Goal: Information Seeking & Learning: Learn about a topic

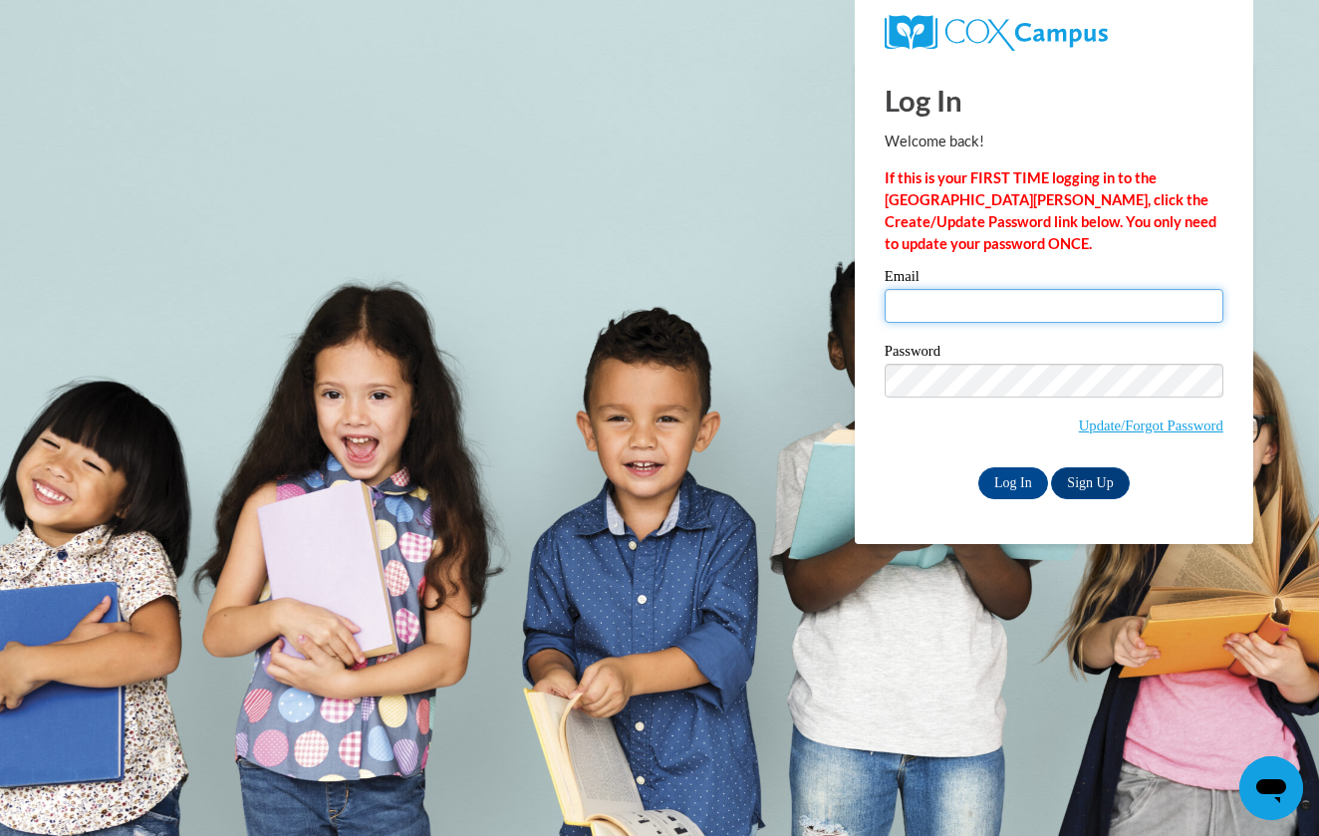
type input "winey@iastate.edu"
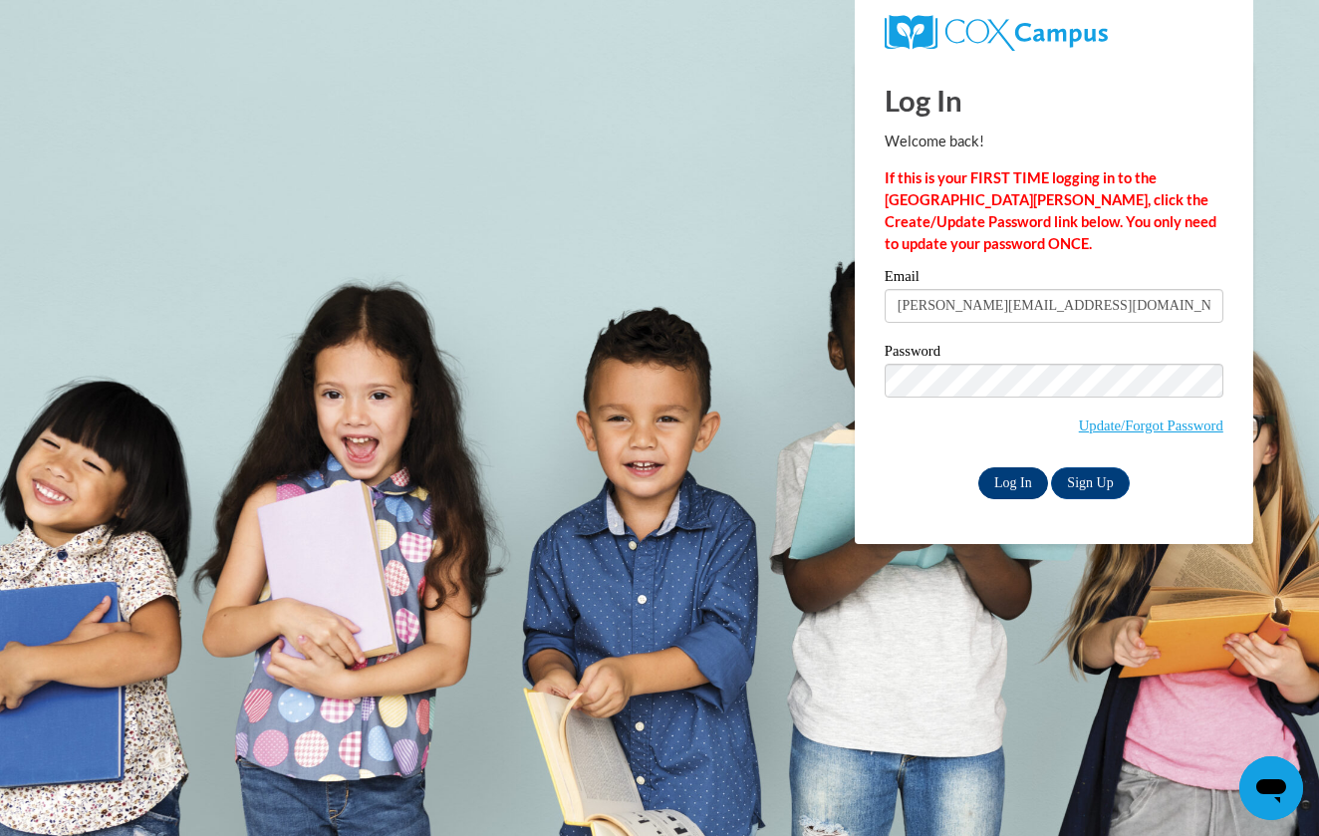
click at [1016, 479] on input "Log In" at bounding box center [1013, 483] width 70 height 32
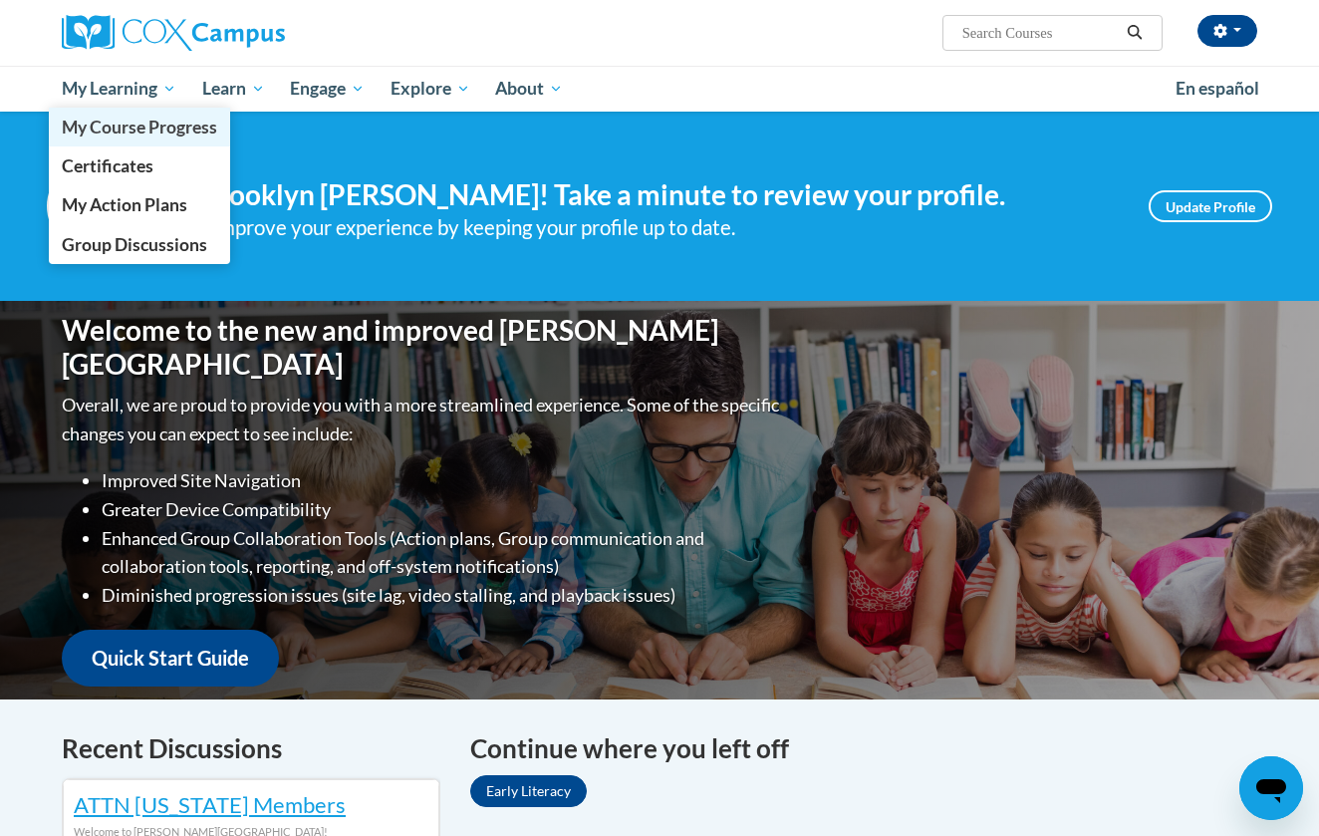
click at [123, 120] on span "My Course Progress" at bounding box center [139, 127] width 155 height 21
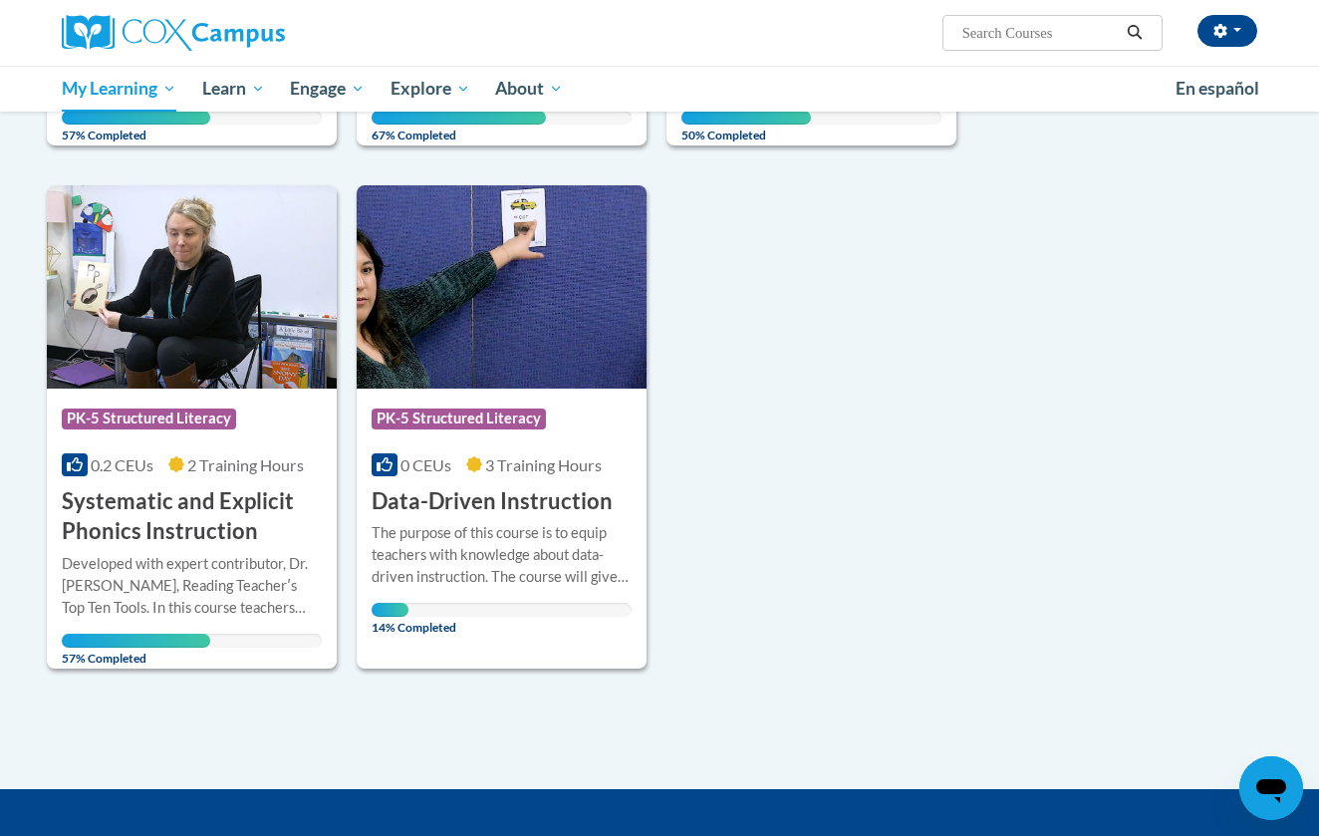
scroll to position [669, 0]
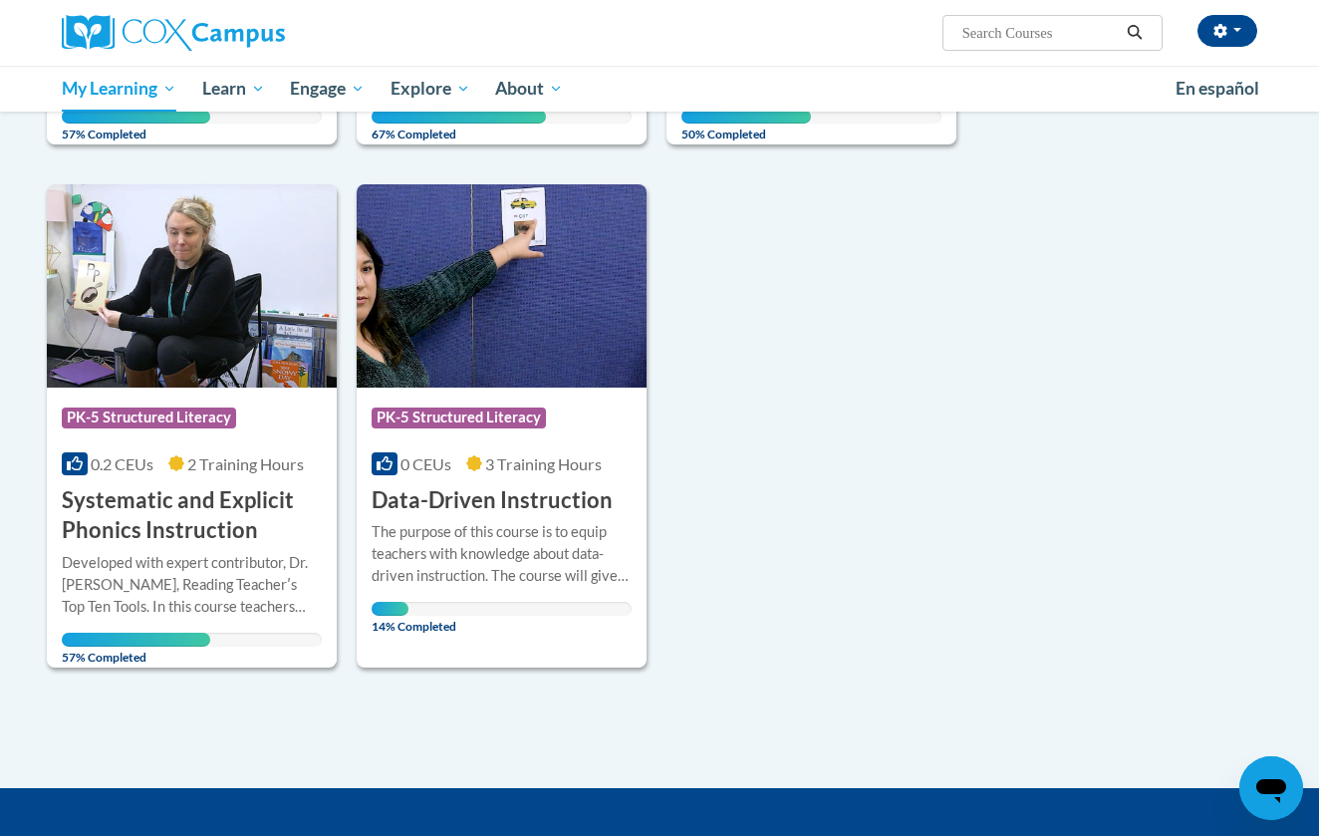
click at [214, 315] on img at bounding box center [192, 285] width 290 height 203
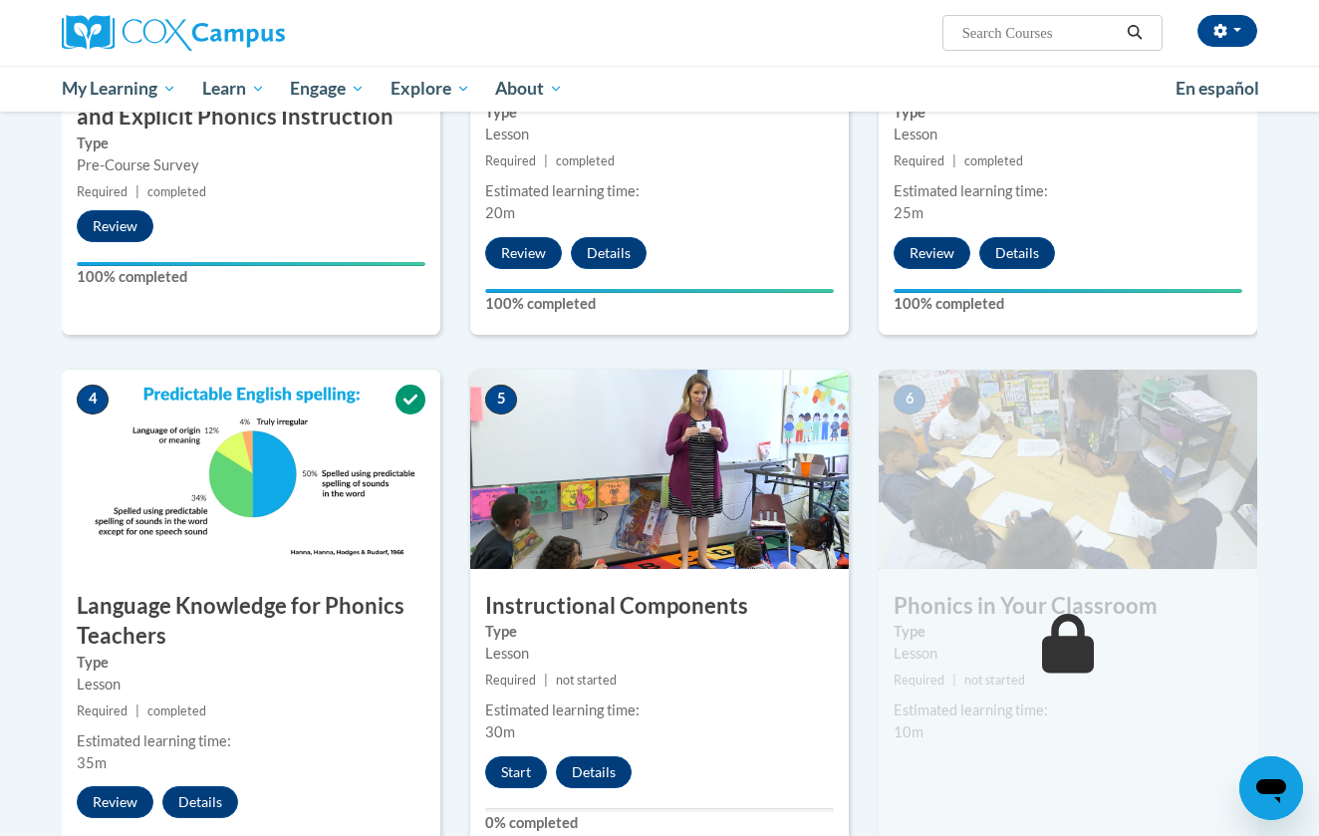
scroll to position [754, 0]
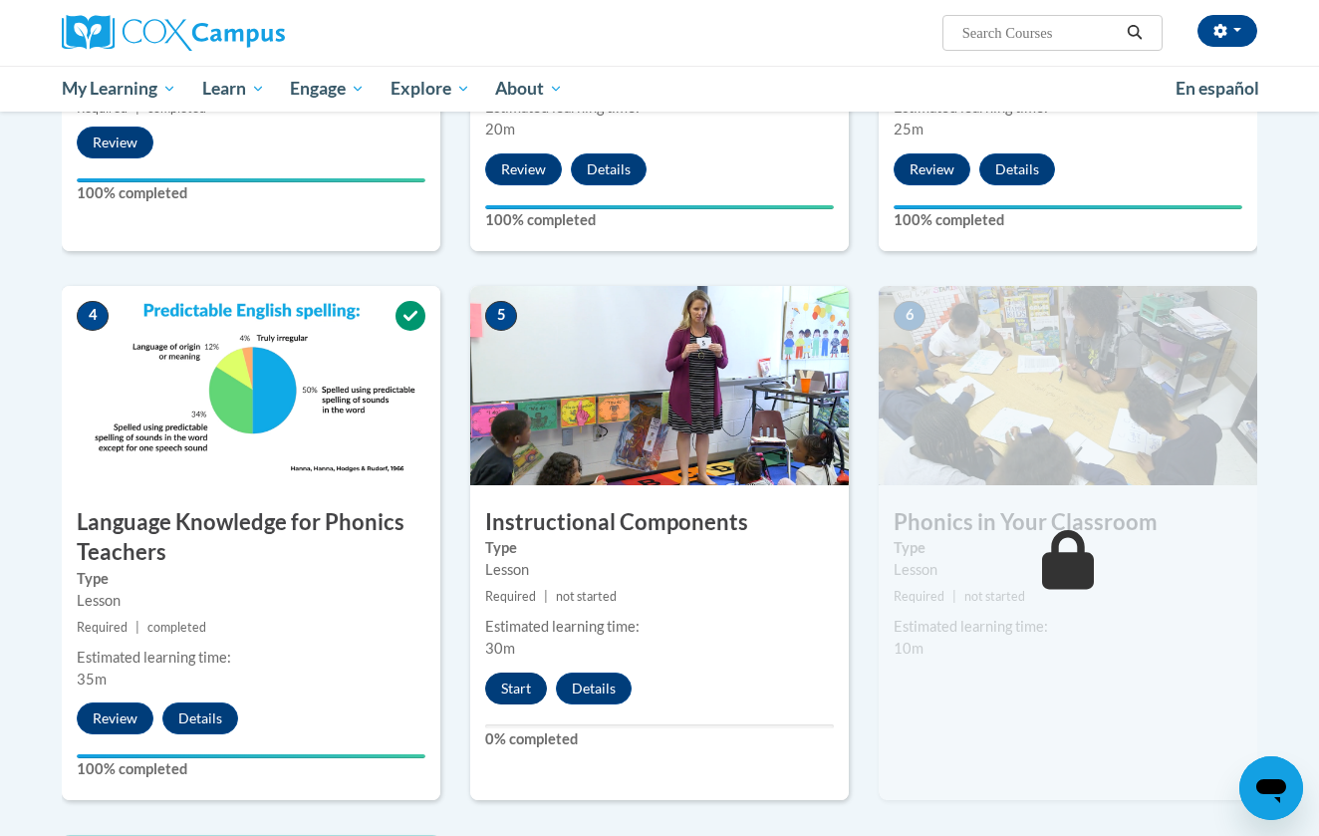
click at [517, 685] on button "Start" at bounding box center [516, 688] width 62 height 32
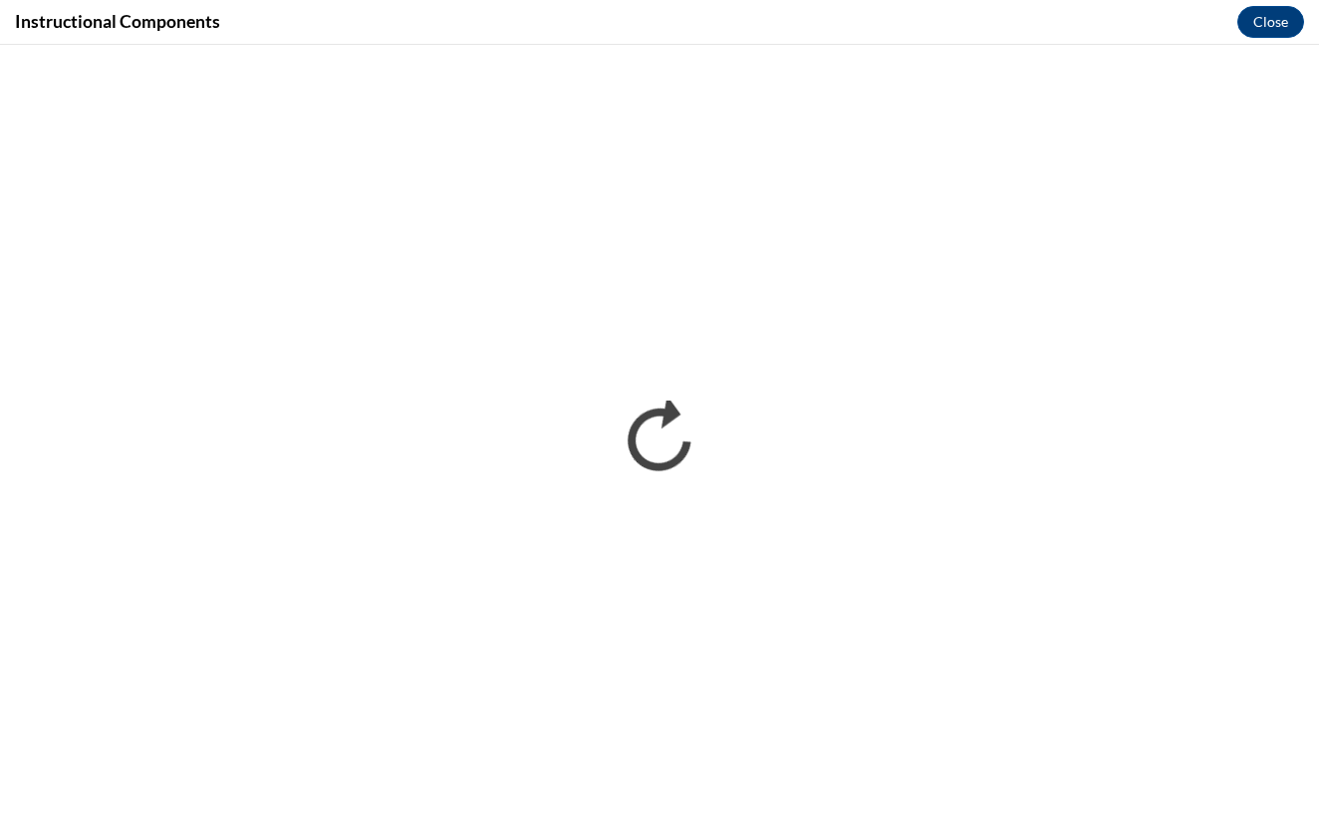
scroll to position [0, 0]
click at [639, 1] on div "Instructional Components Close" at bounding box center [659, 22] width 1319 height 45
click at [435, 1] on div "Instructional Components Close" at bounding box center [659, 22] width 1319 height 45
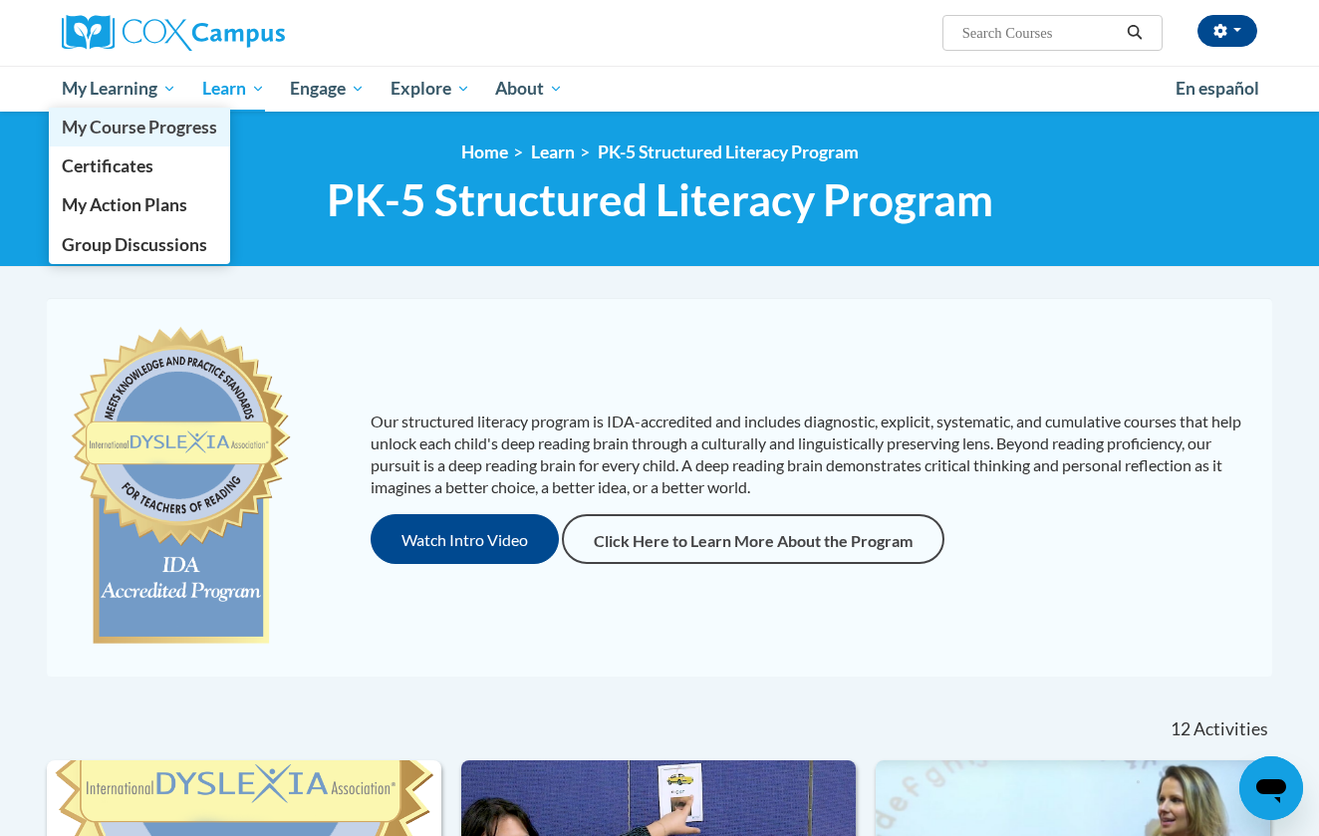
click at [140, 133] on span "My Course Progress" at bounding box center [139, 127] width 155 height 21
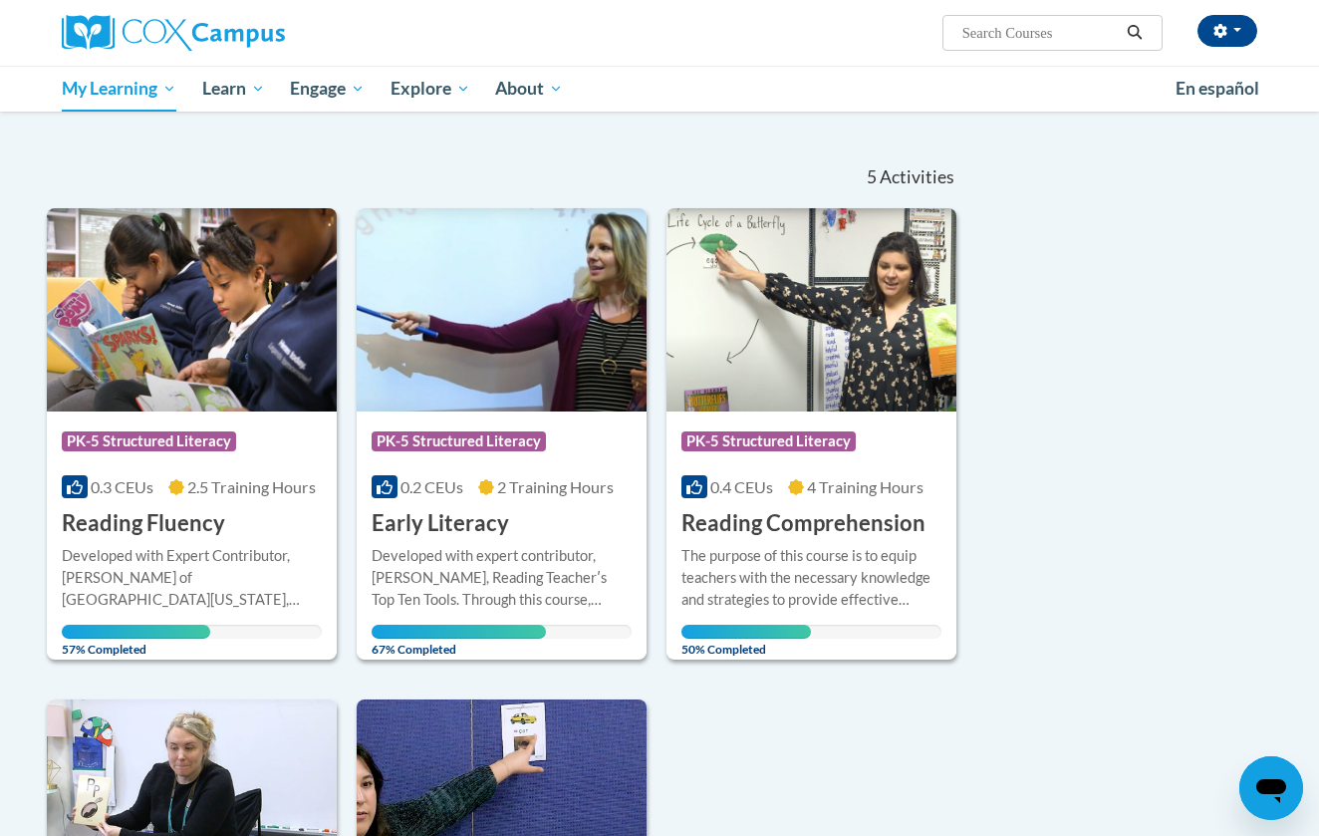
scroll to position [150, 0]
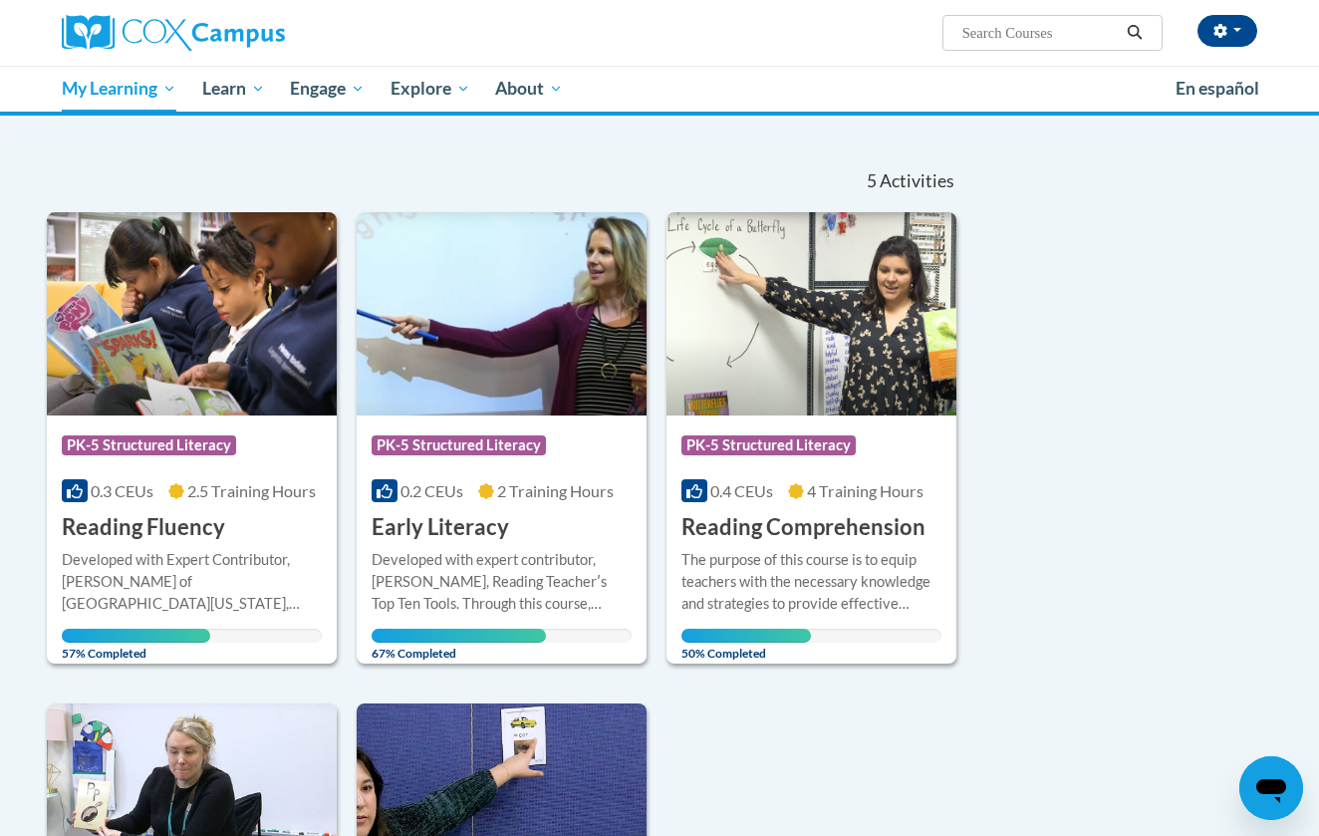
click at [821, 405] on img at bounding box center [811, 313] width 290 height 203
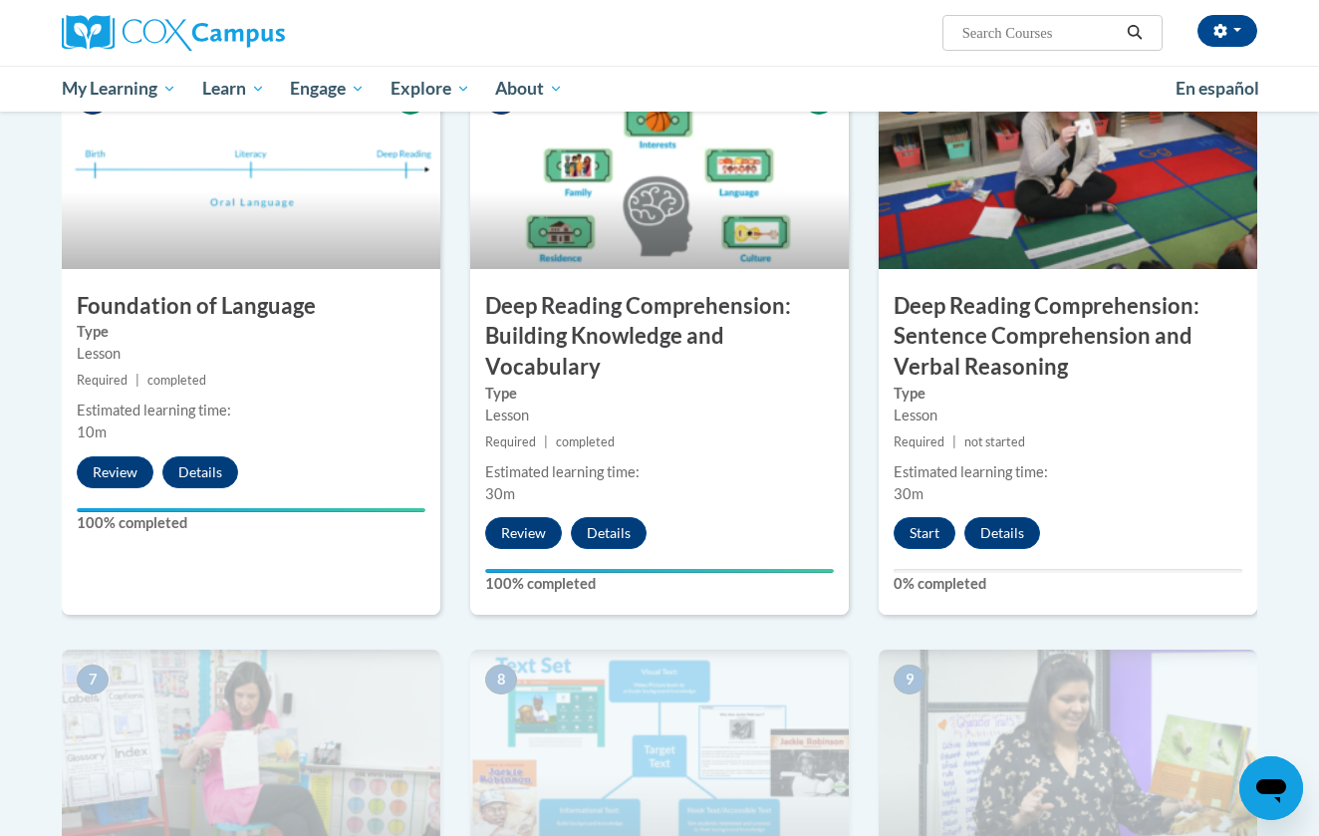
scroll to position [1016, 0]
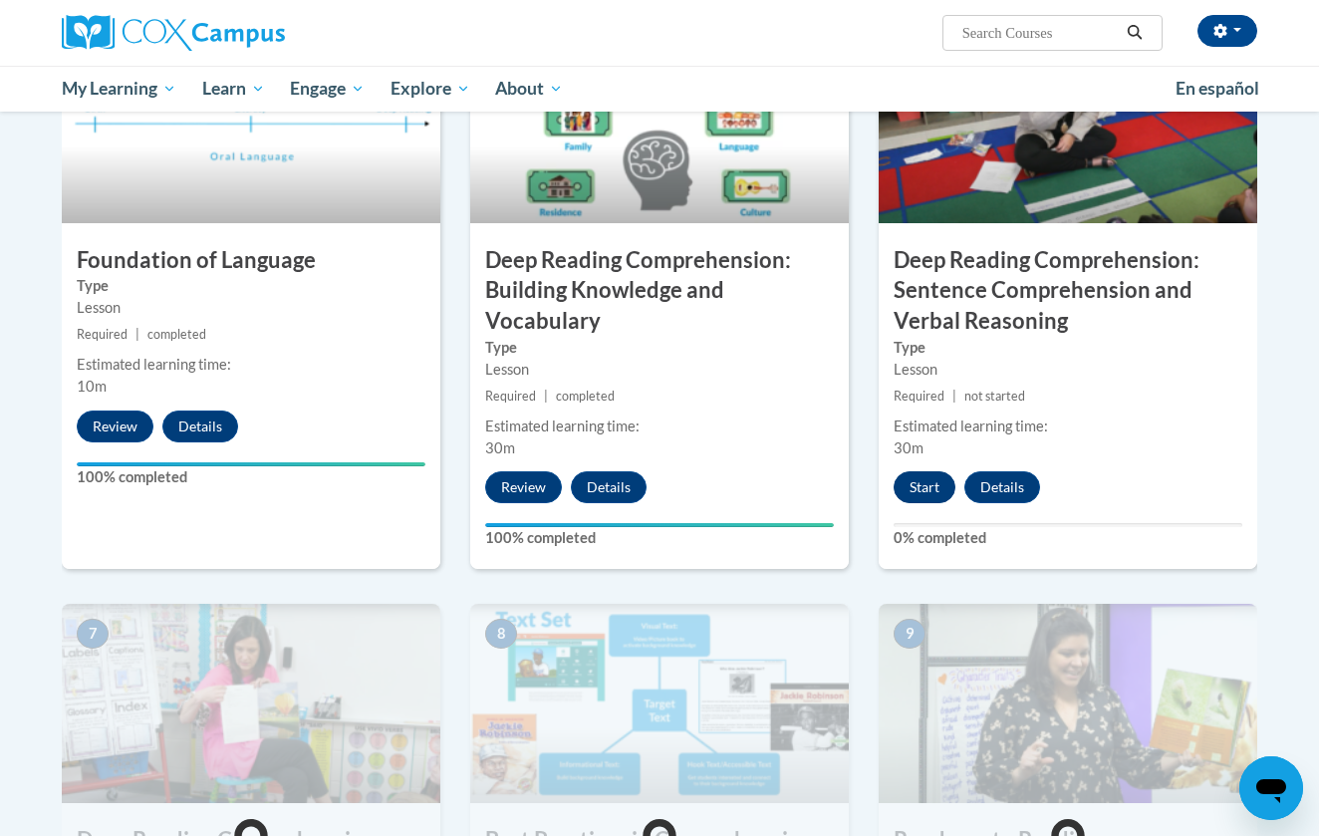
click at [931, 493] on button "Start" at bounding box center [924, 487] width 62 height 32
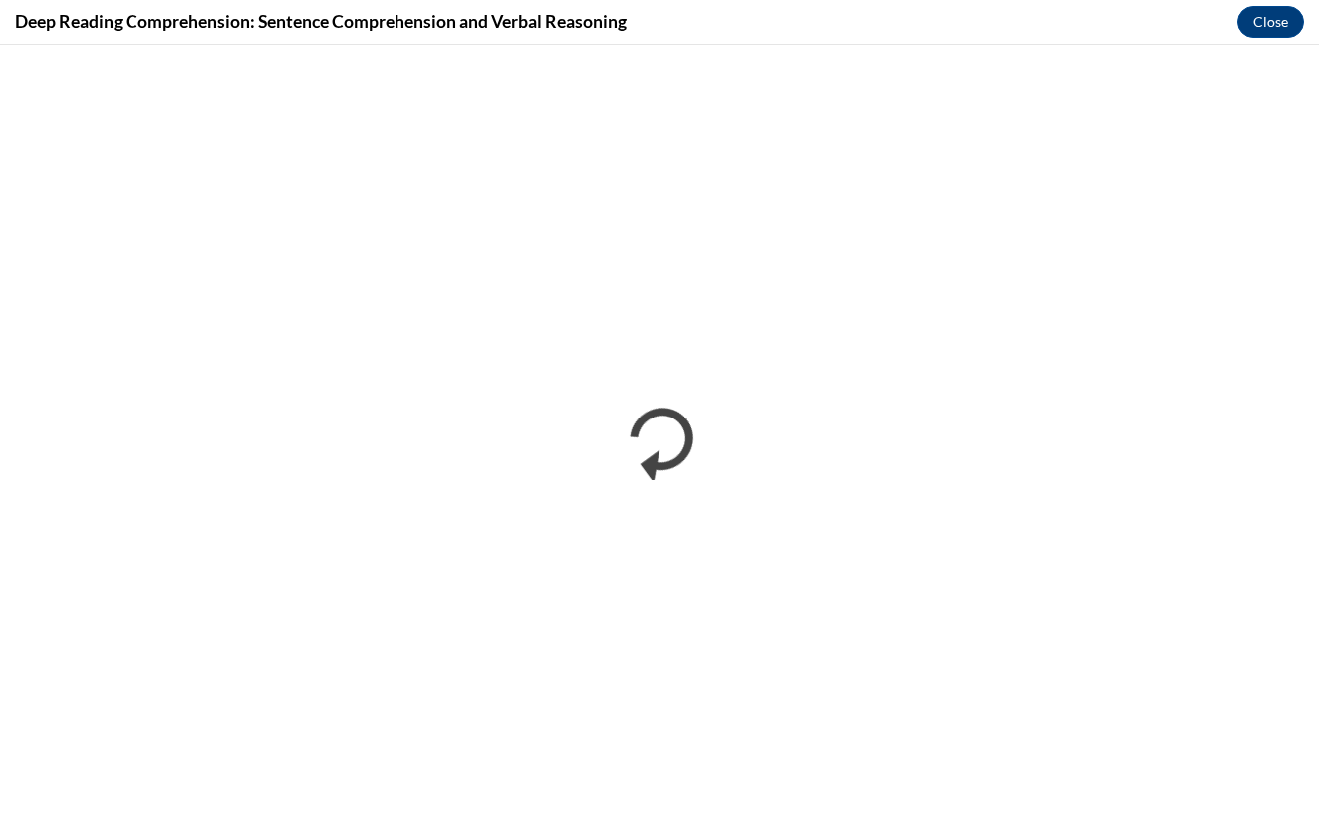
scroll to position [0, 0]
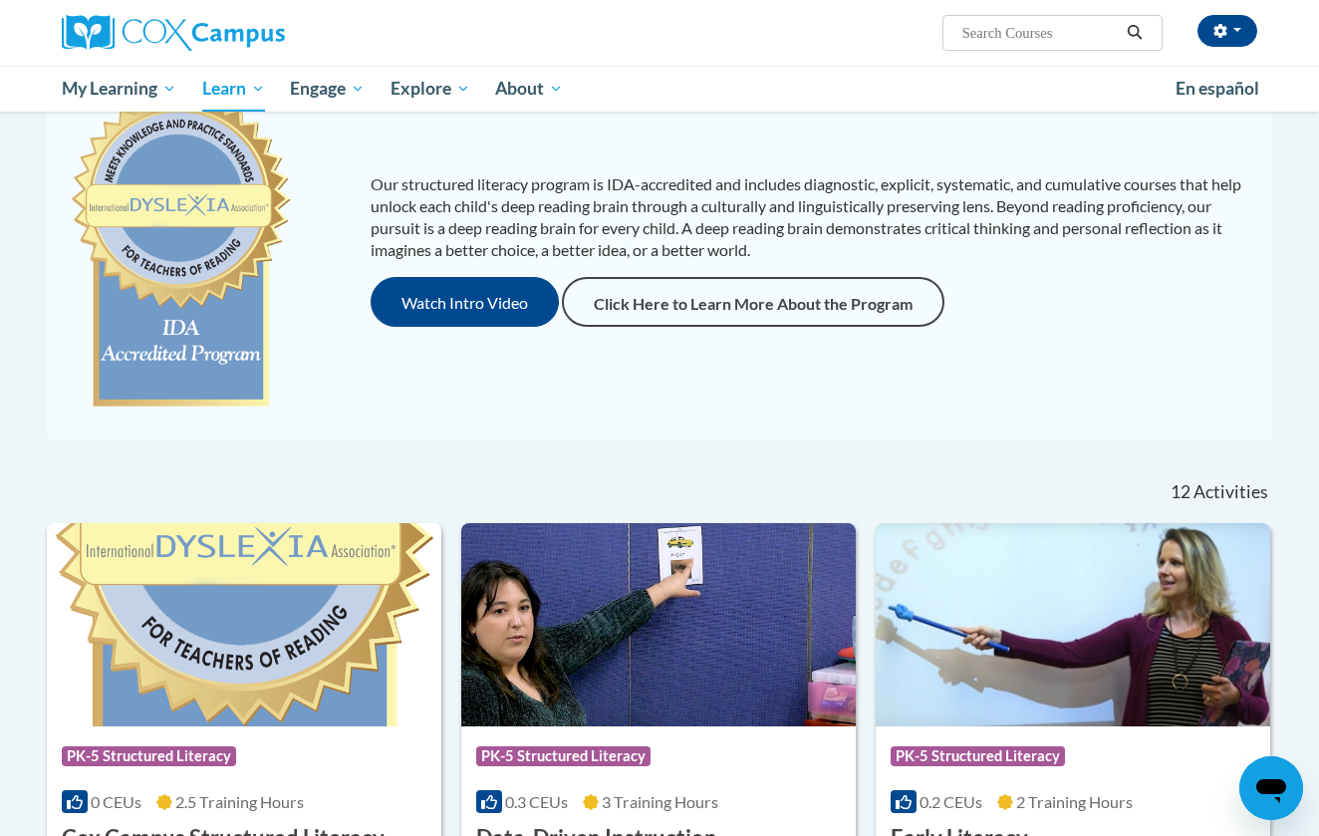
scroll to position [204, 0]
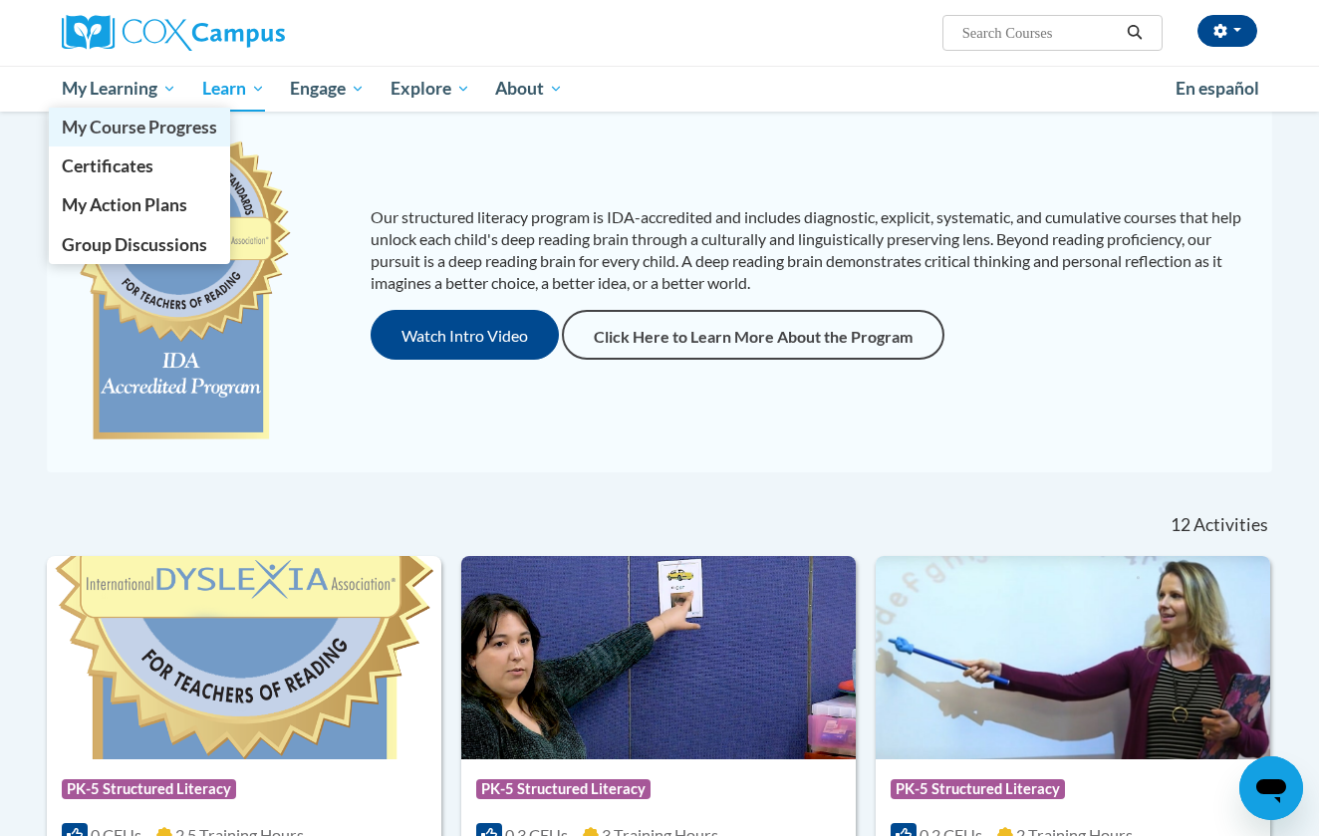
click at [149, 127] on span "My Course Progress" at bounding box center [139, 127] width 155 height 21
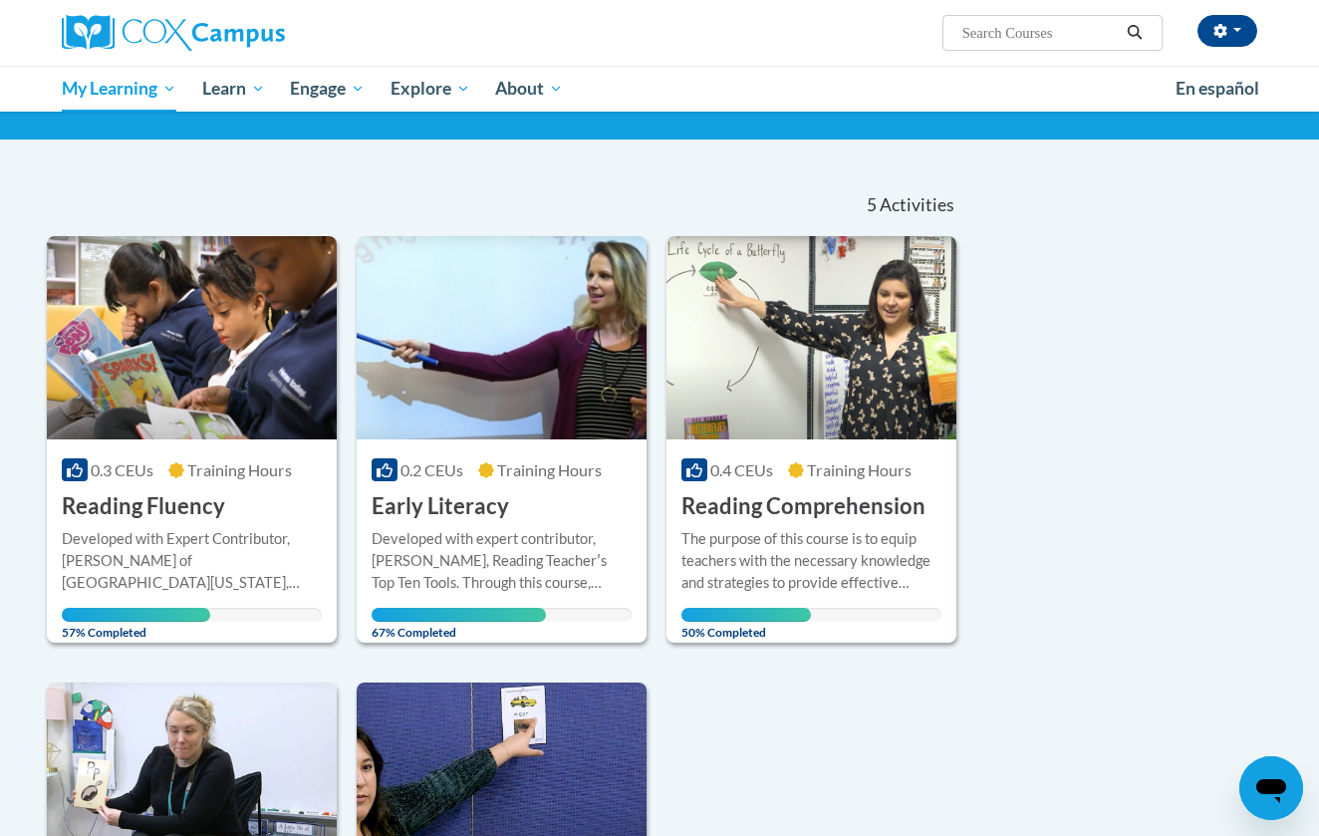
scroll to position [155, 0]
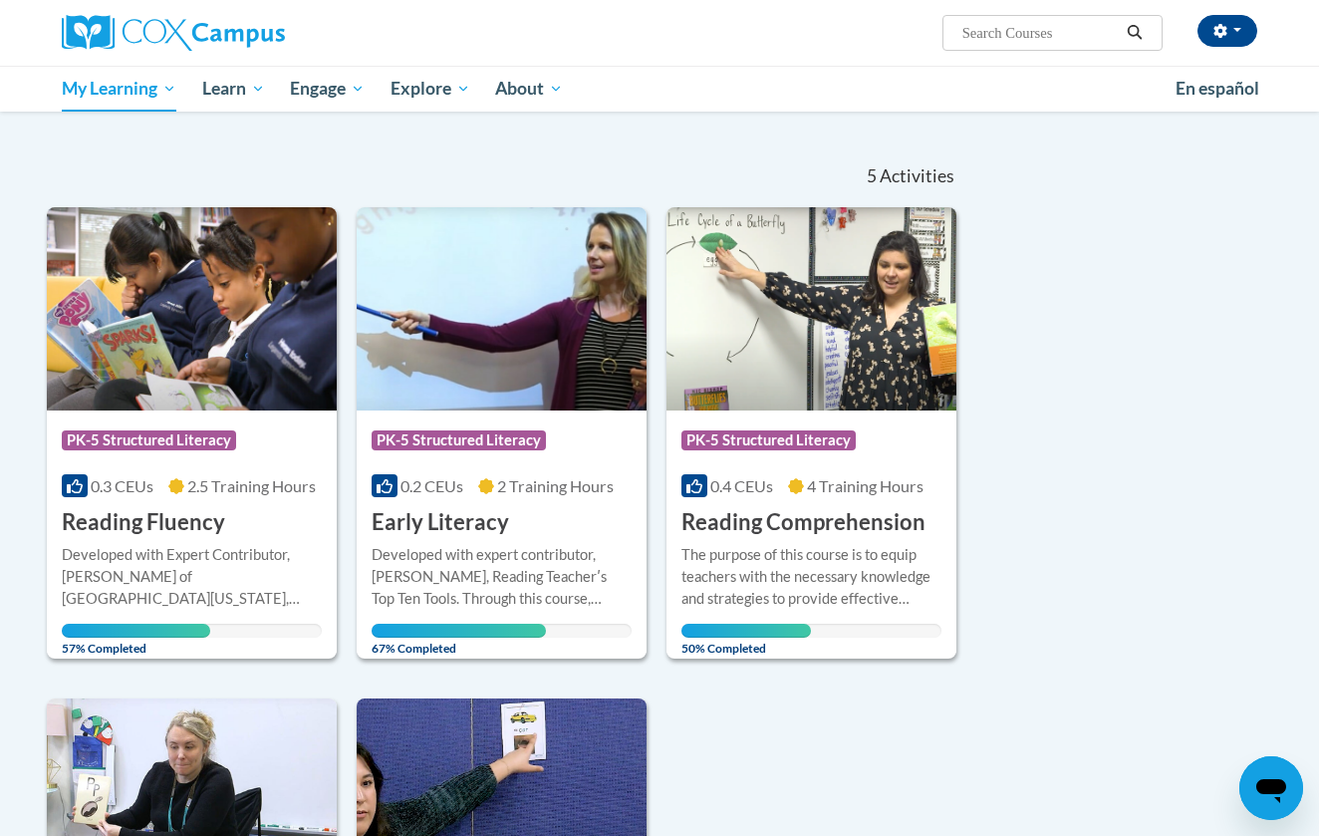
click at [405, 323] on img at bounding box center [502, 308] width 290 height 203
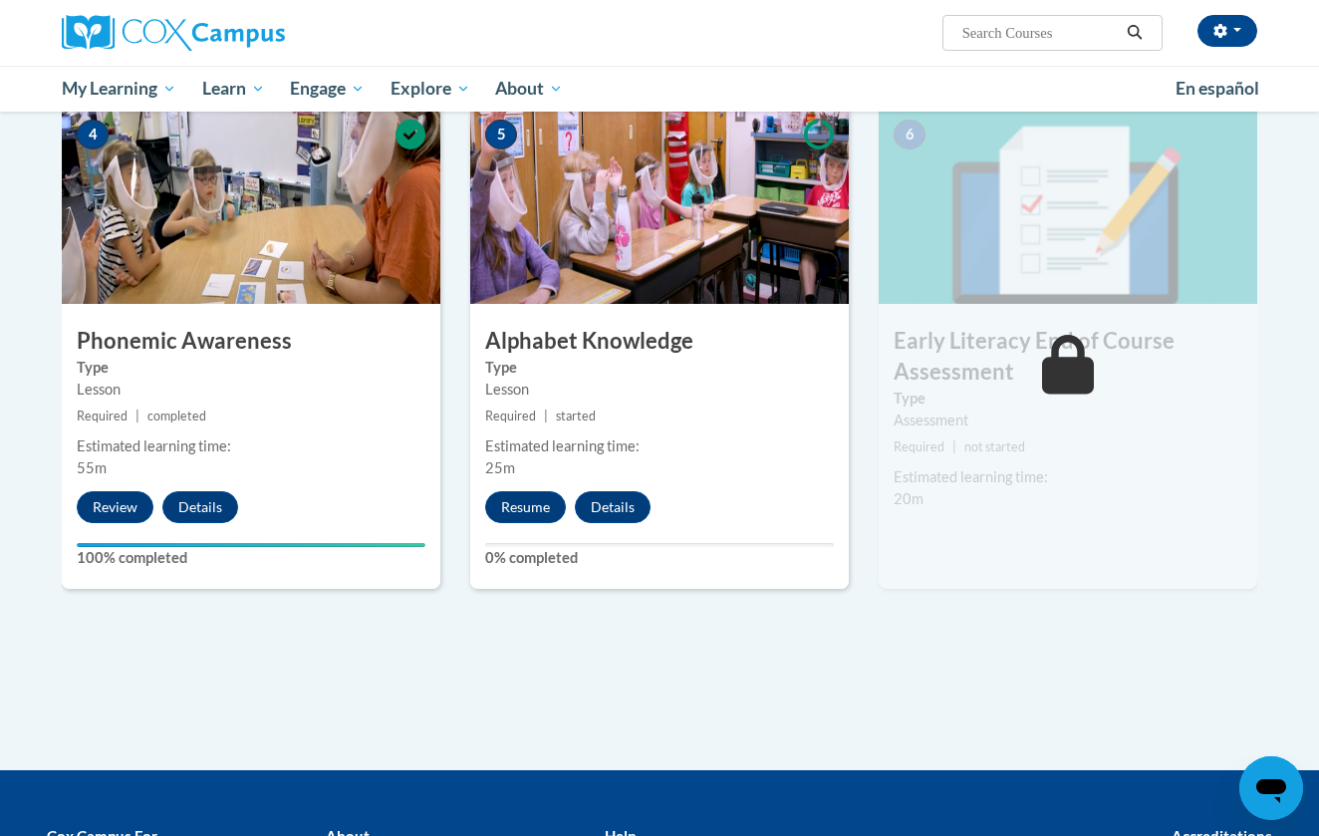
scroll to position [1050, 0]
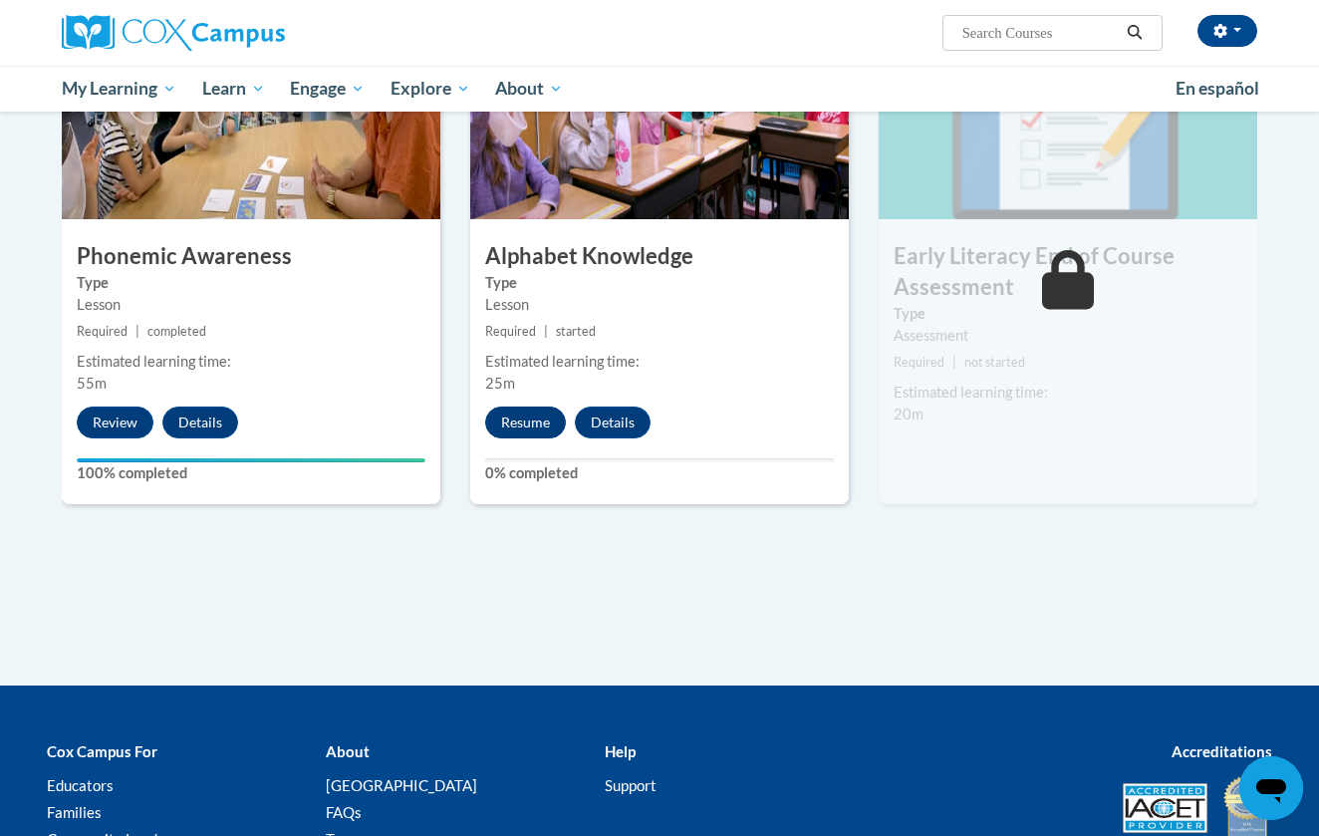
click at [535, 421] on button "Resume" at bounding box center [525, 422] width 81 height 32
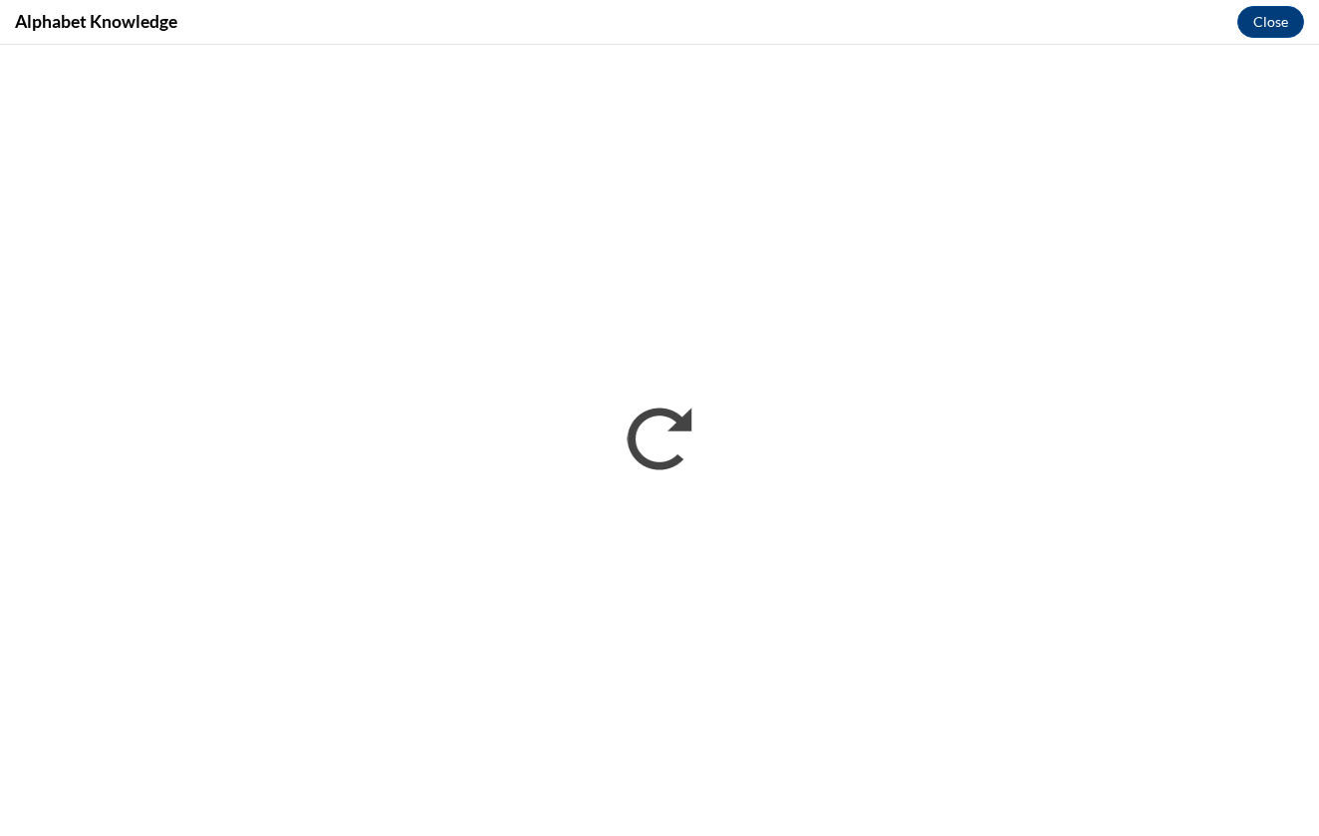
scroll to position [0, 0]
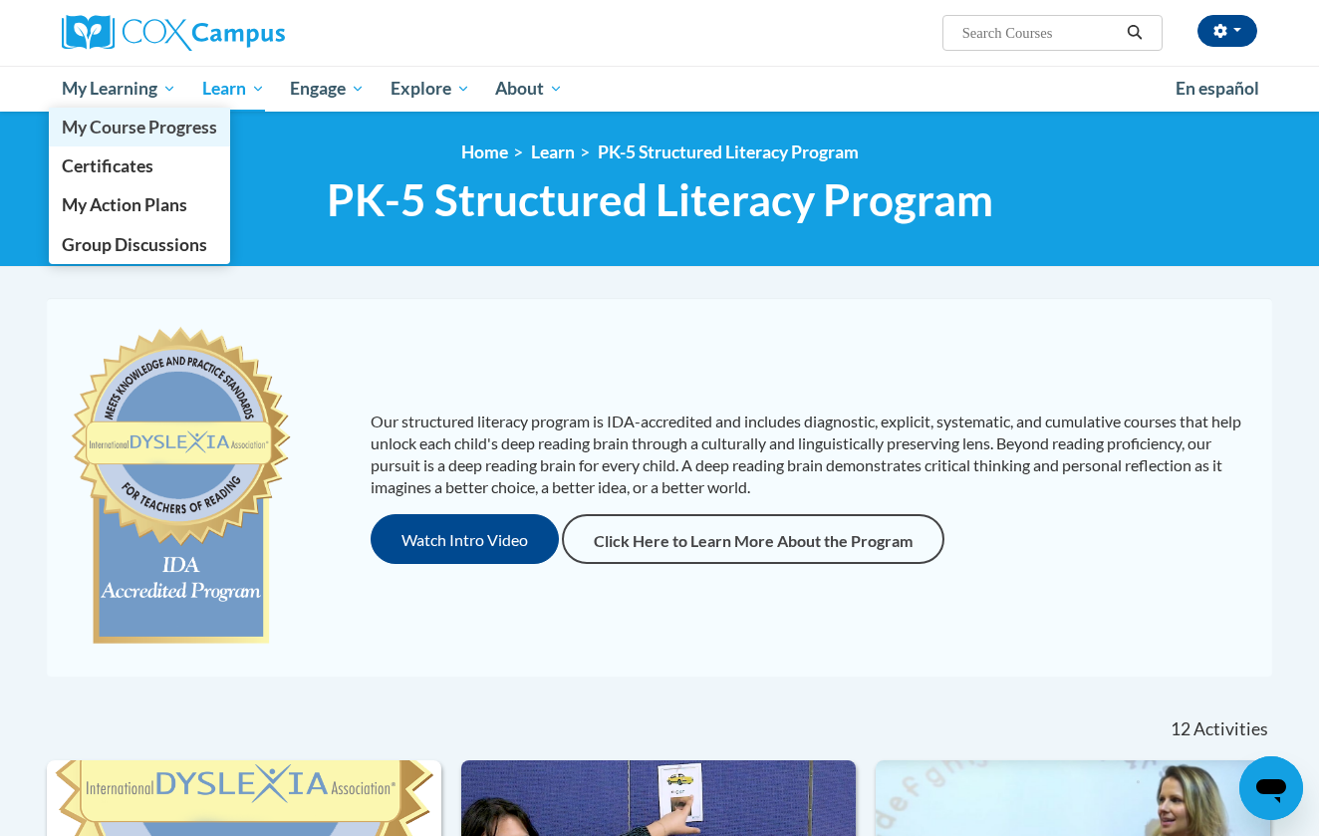
click at [116, 124] on span "My Course Progress" at bounding box center [139, 127] width 155 height 21
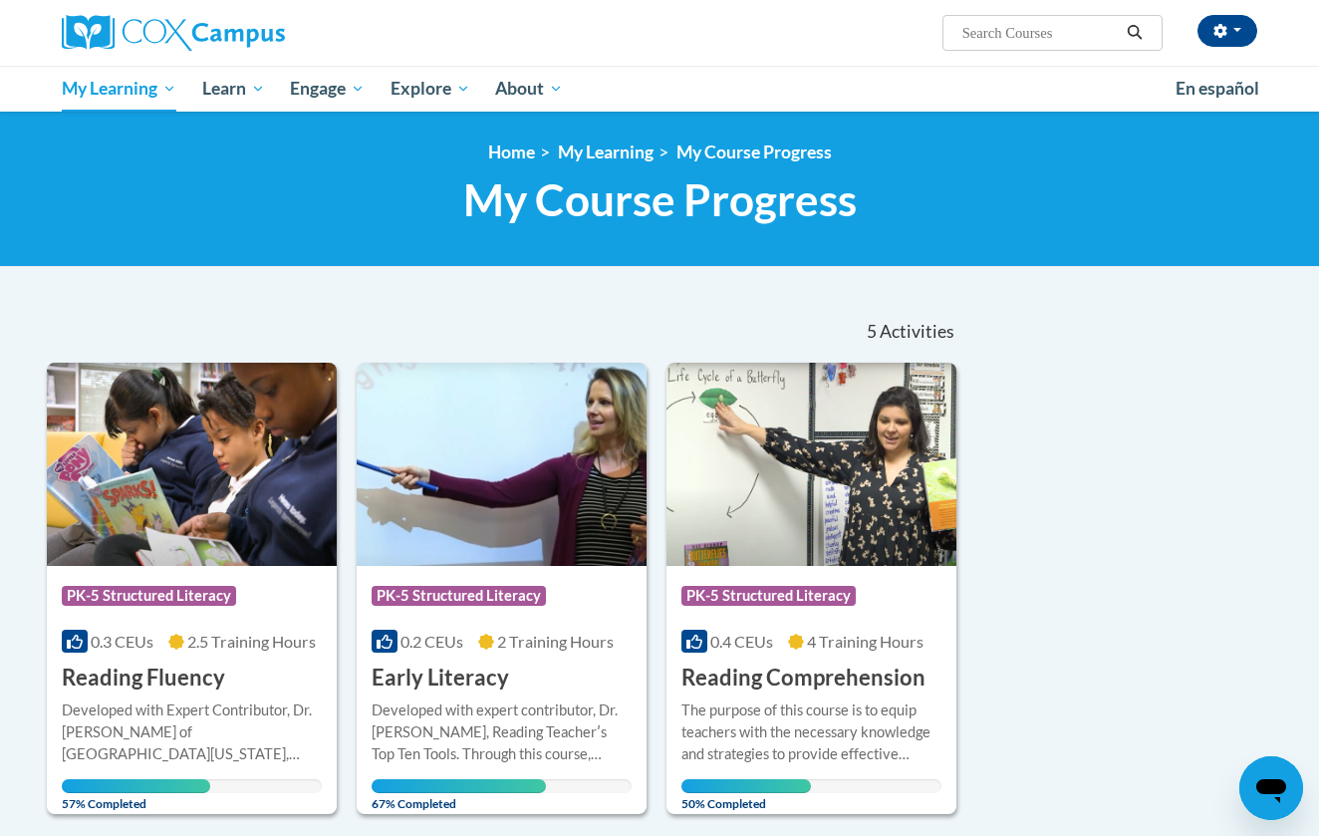
click at [194, 574] on div "Course Category: PK-5 Structured Literacy 0.3 CEUs 2.5 Training Hours COURSE Re…" at bounding box center [192, 629] width 290 height 127
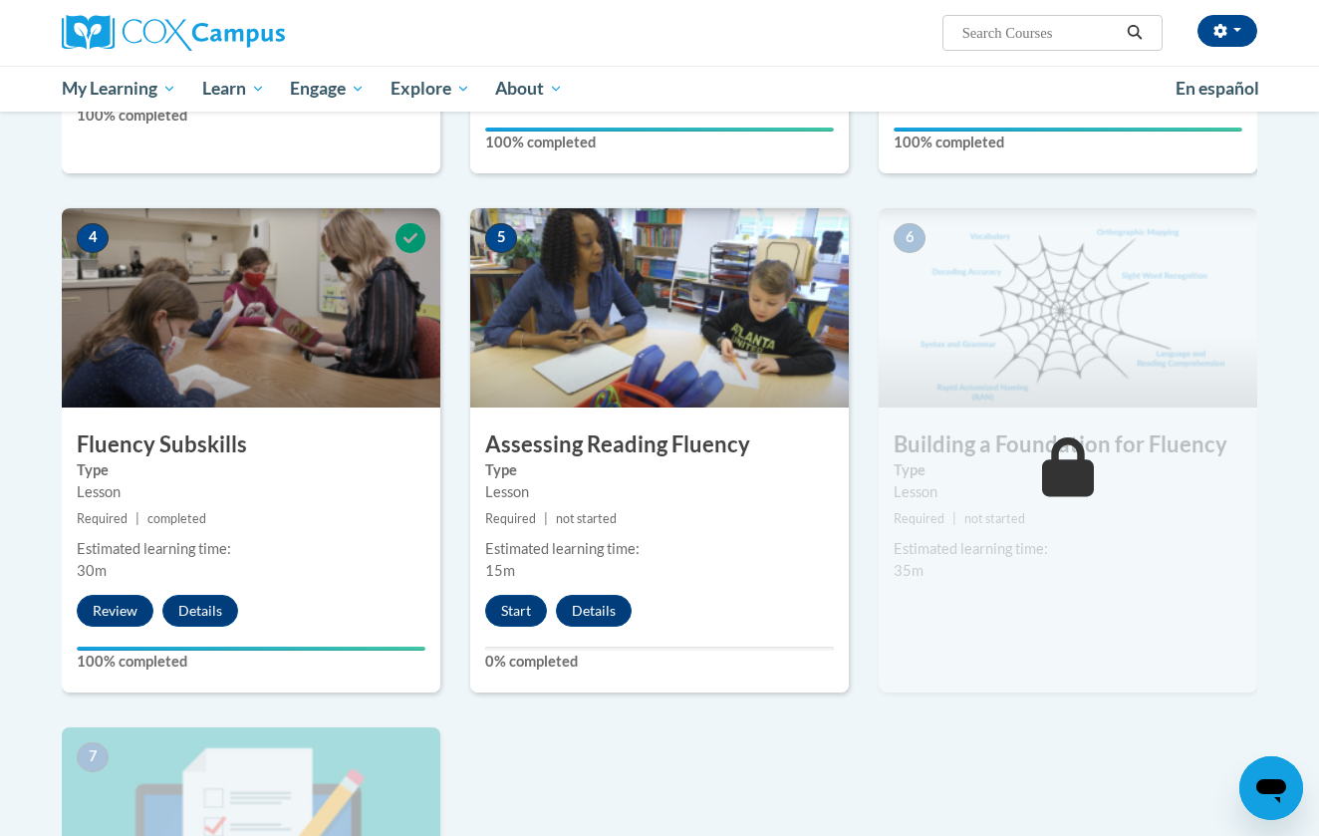
scroll to position [928, 0]
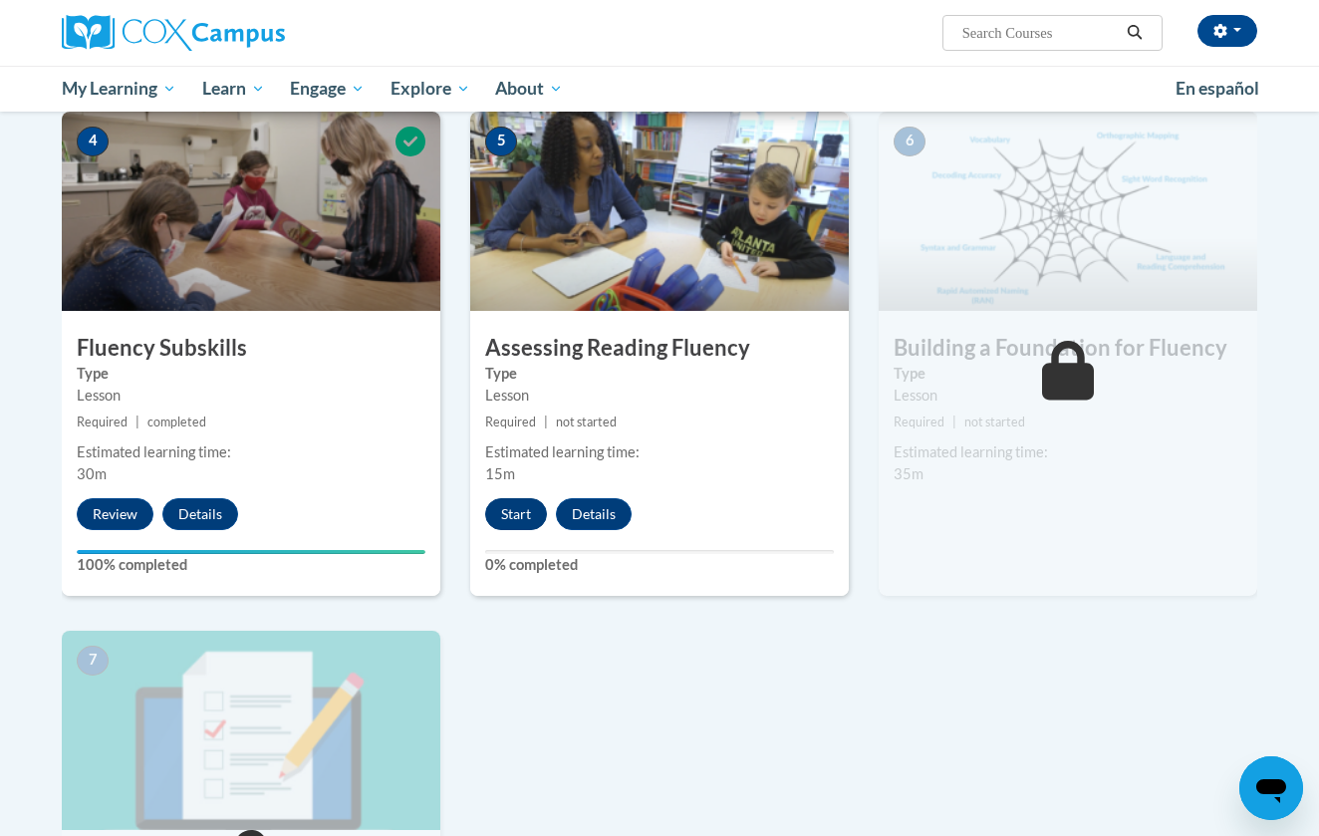
click at [525, 507] on button "Start" at bounding box center [516, 514] width 62 height 32
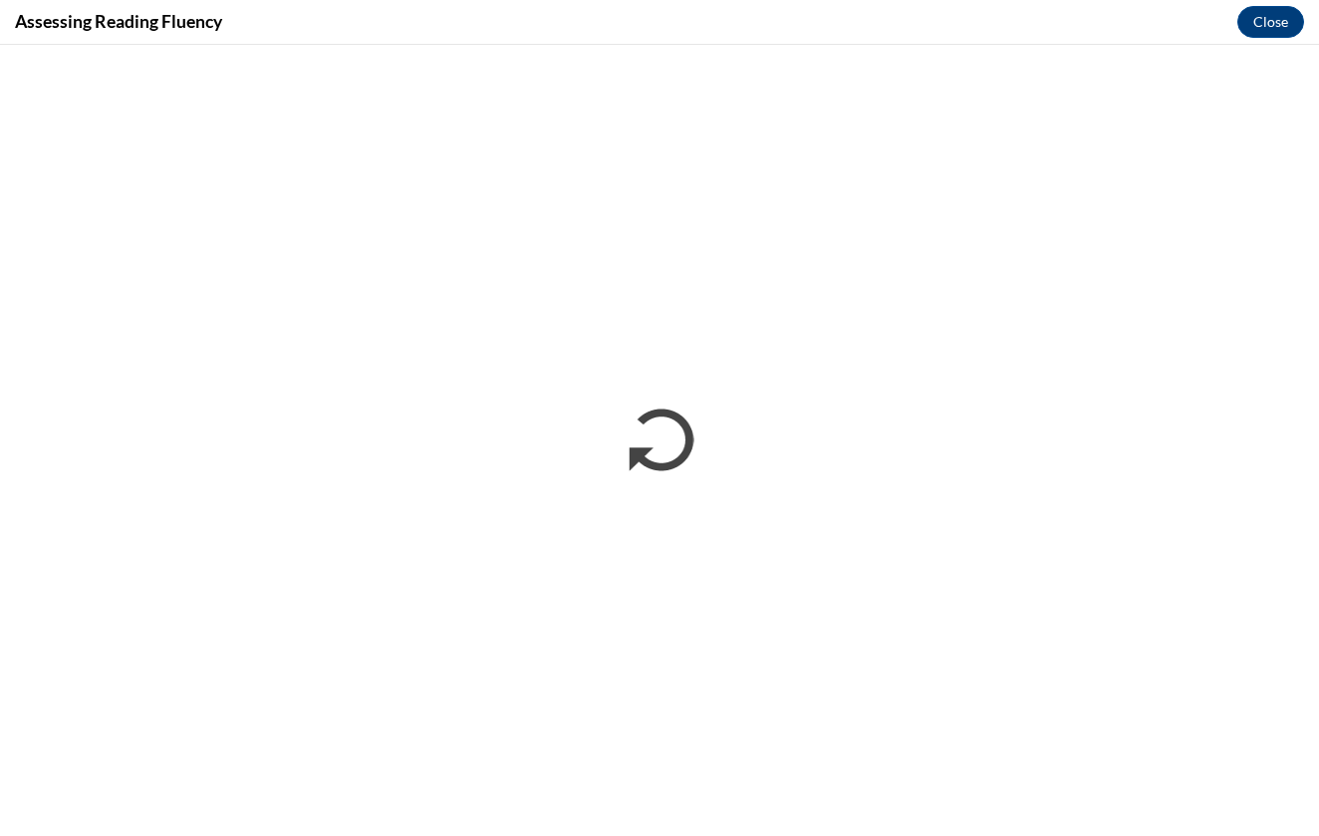
scroll to position [0, 0]
click at [431, 2] on div "Assessing Reading Fluency Close" at bounding box center [659, 22] width 1319 height 45
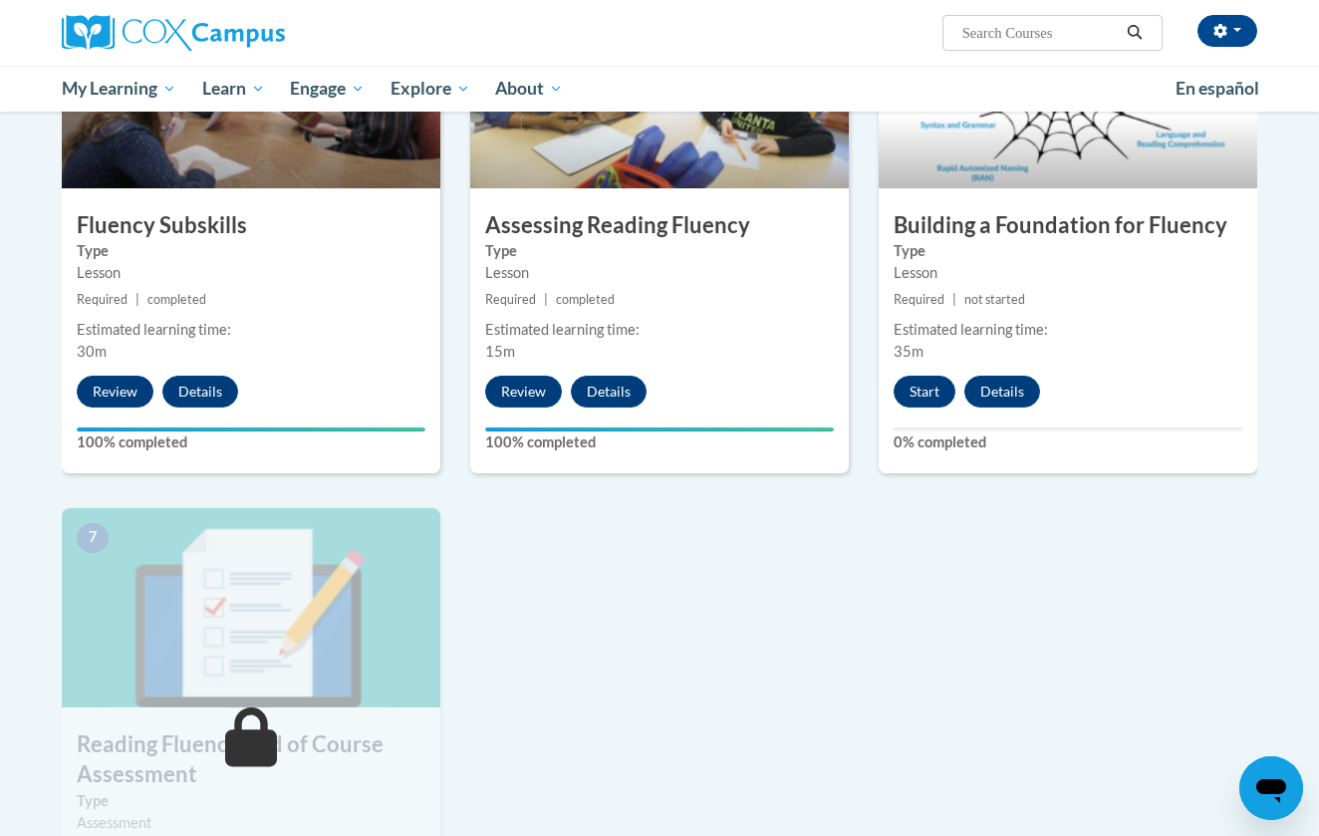
scroll to position [1046, 0]
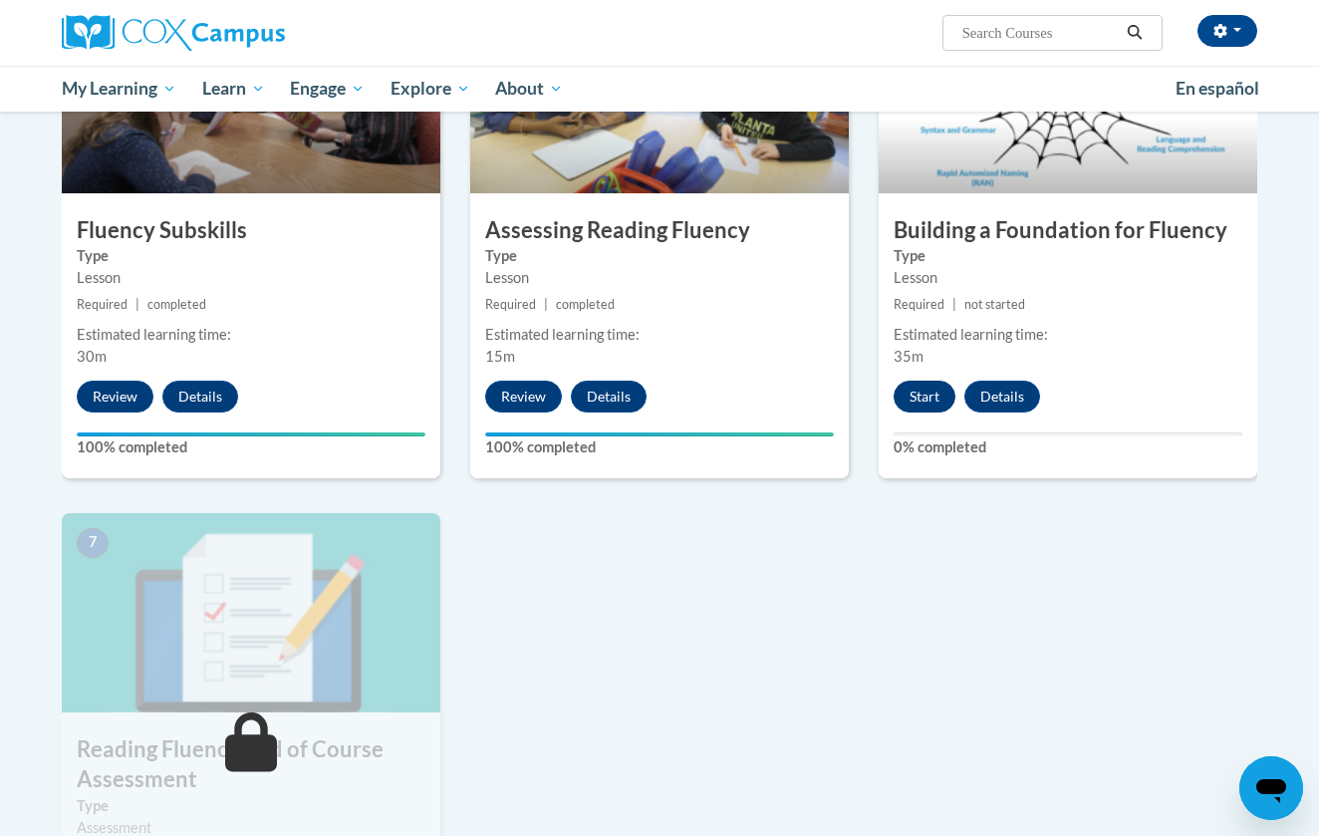
click at [932, 390] on button "Start" at bounding box center [924, 396] width 62 height 32
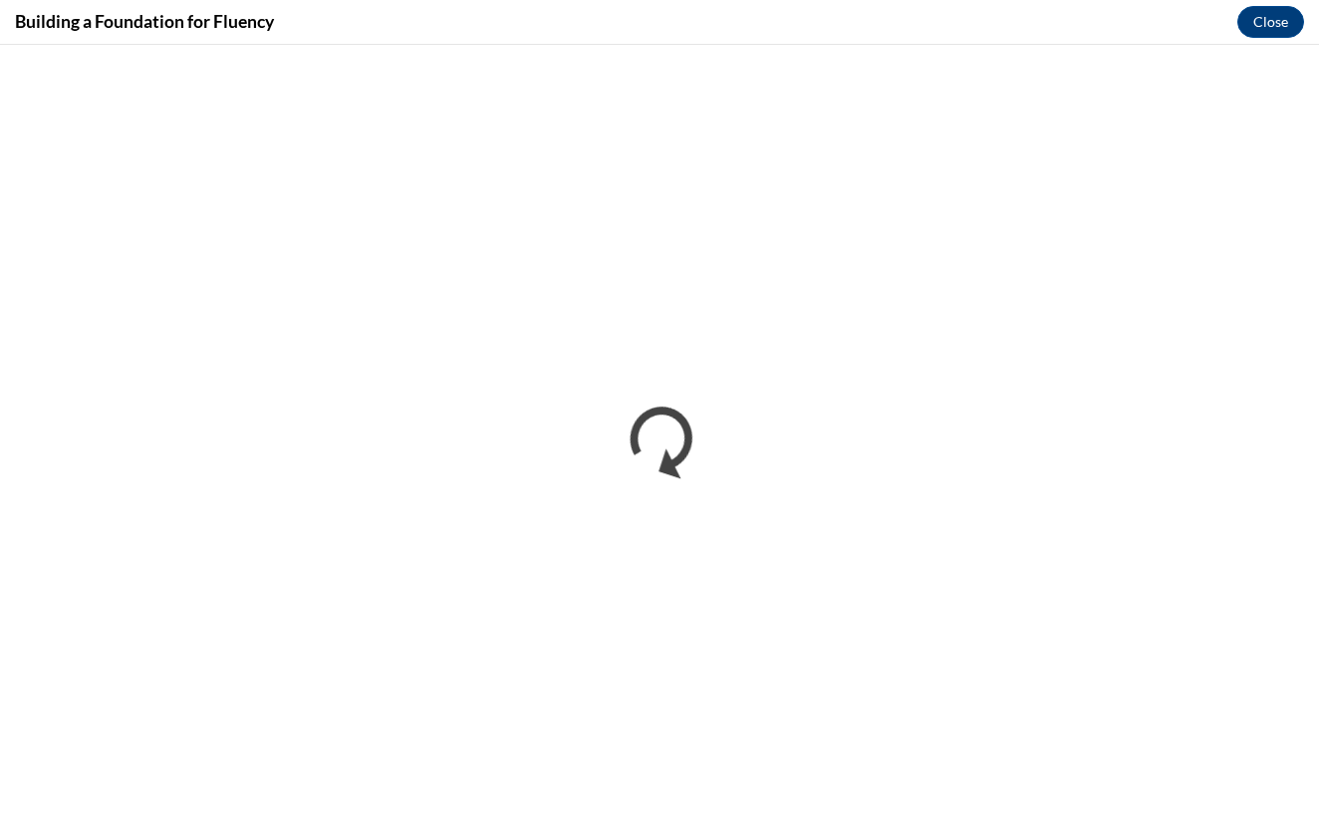
scroll to position [0, 0]
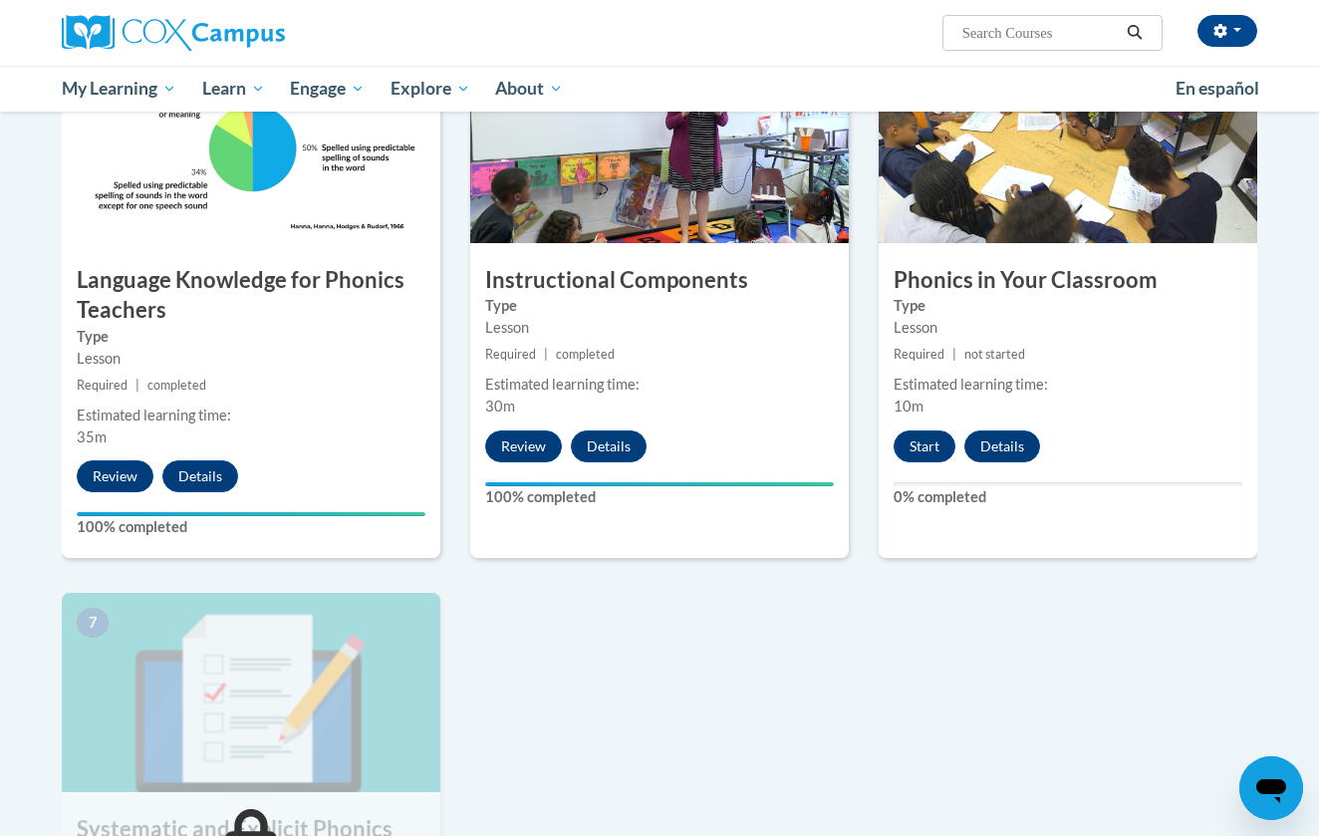
scroll to position [992, 0]
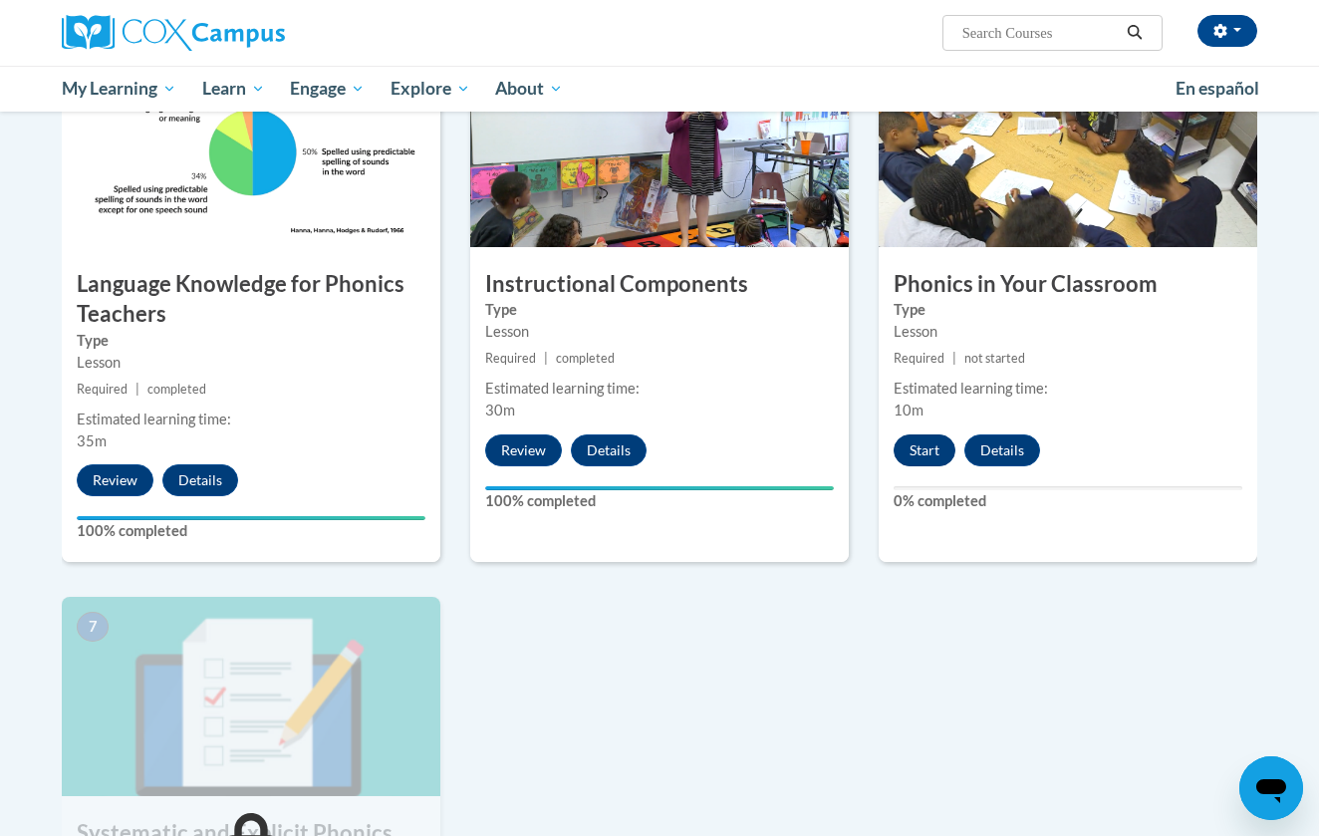
click at [908, 447] on button "Start" at bounding box center [924, 450] width 62 height 32
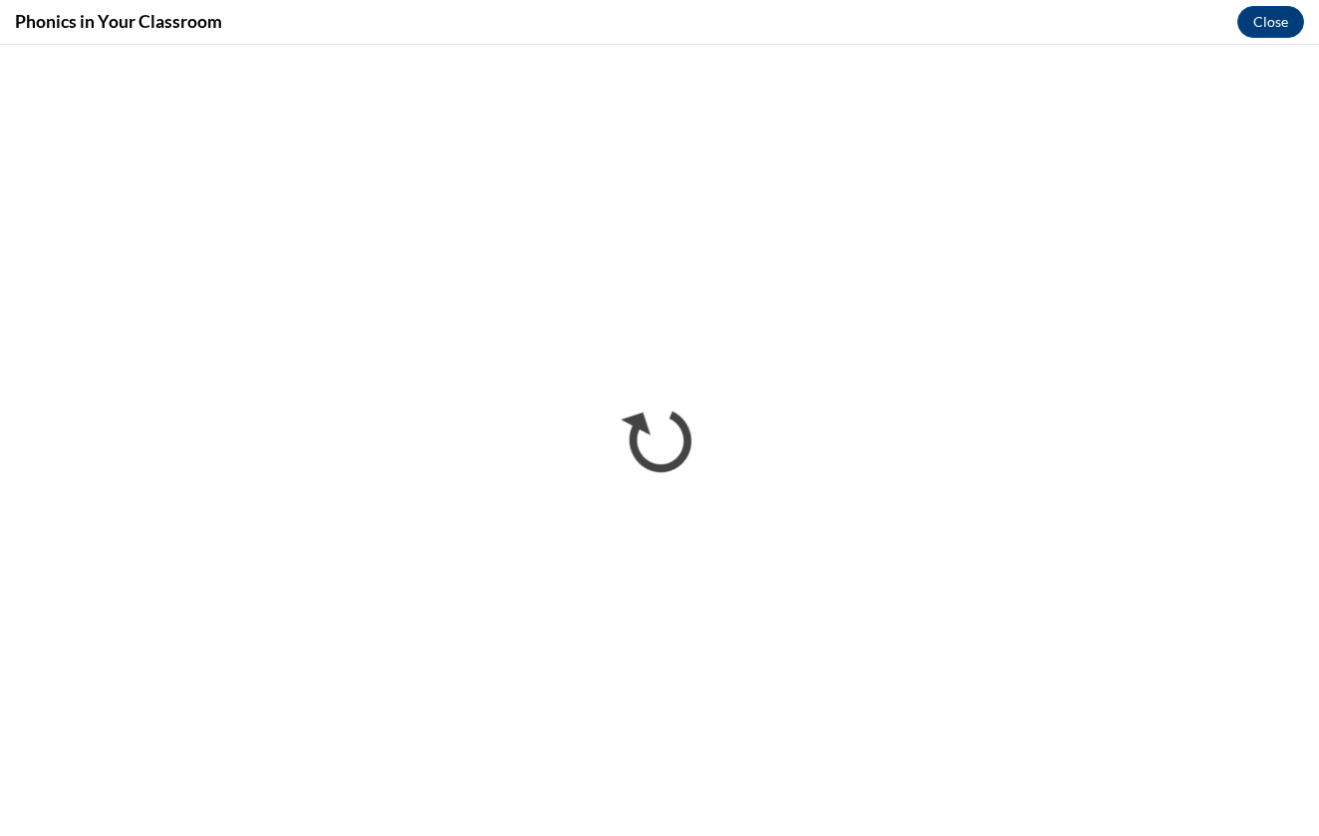
scroll to position [0, 0]
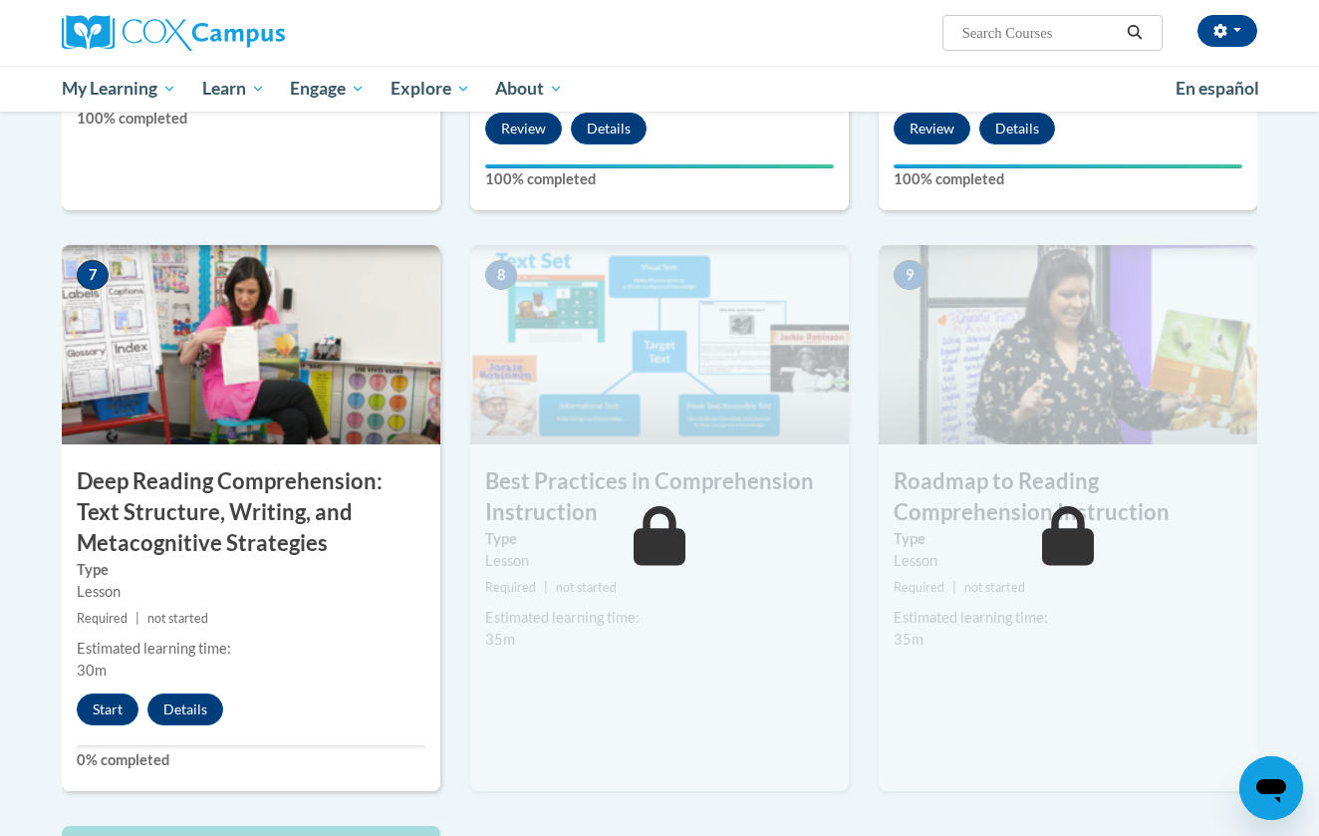
scroll to position [1383, 0]
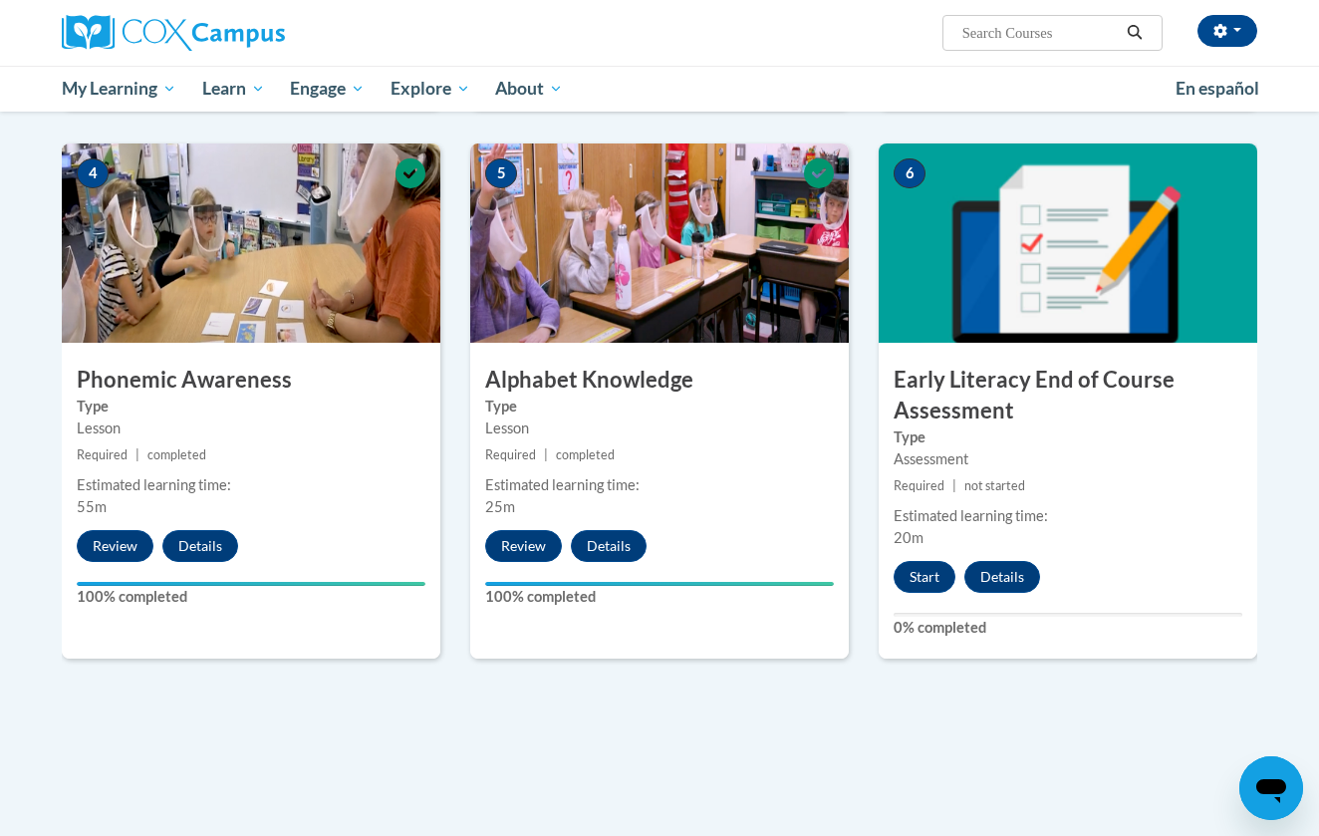
scroll to position [895, 0]
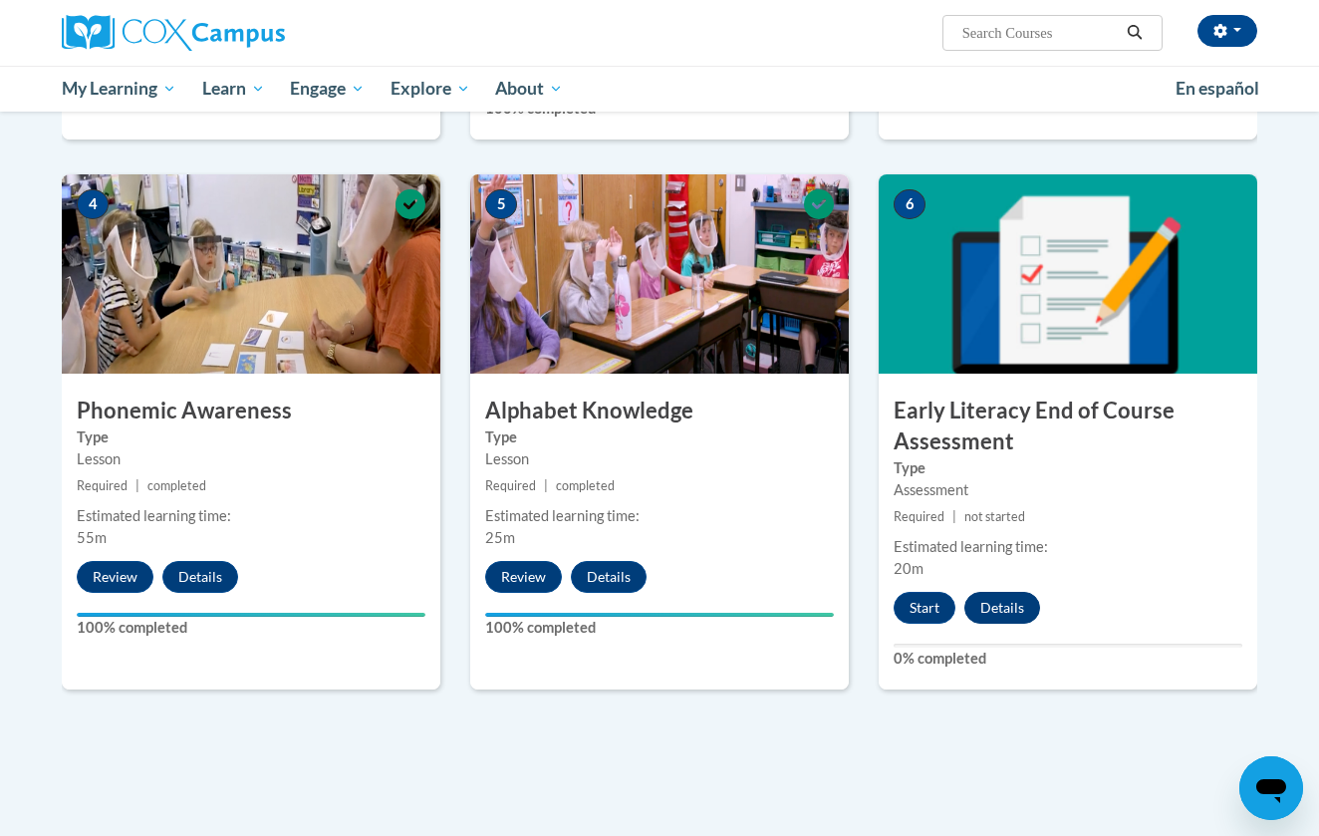
click at [1024, 617] on button "Details" at bounding box center [1002, 608] width 76 height 32
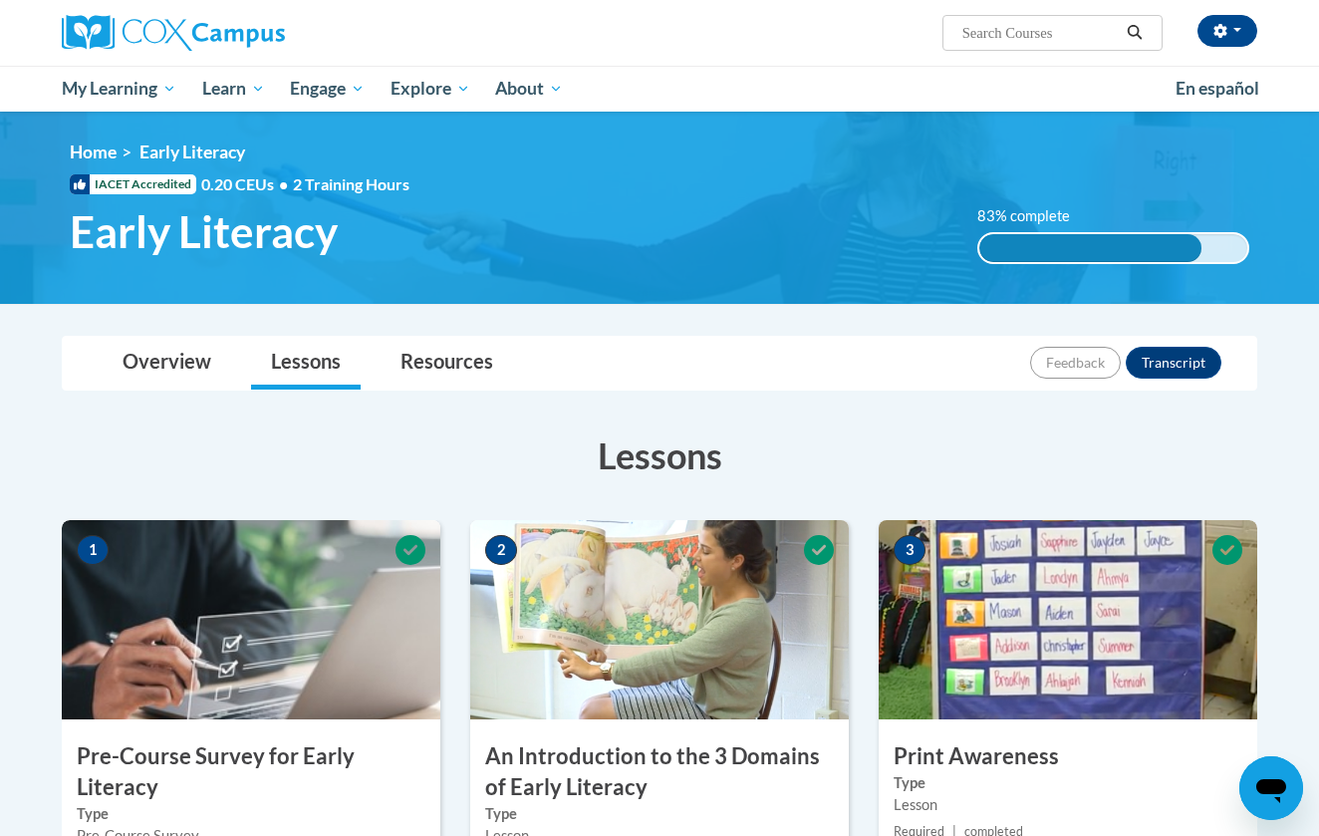
scroll to position [0, 0]
click at [867, 10] on div "Brooklyn Winey (America/Chicago UTC-05:00) My Profile Inbox My Transcripts Log …" at bounding box center [863, 25] width 817 height 51
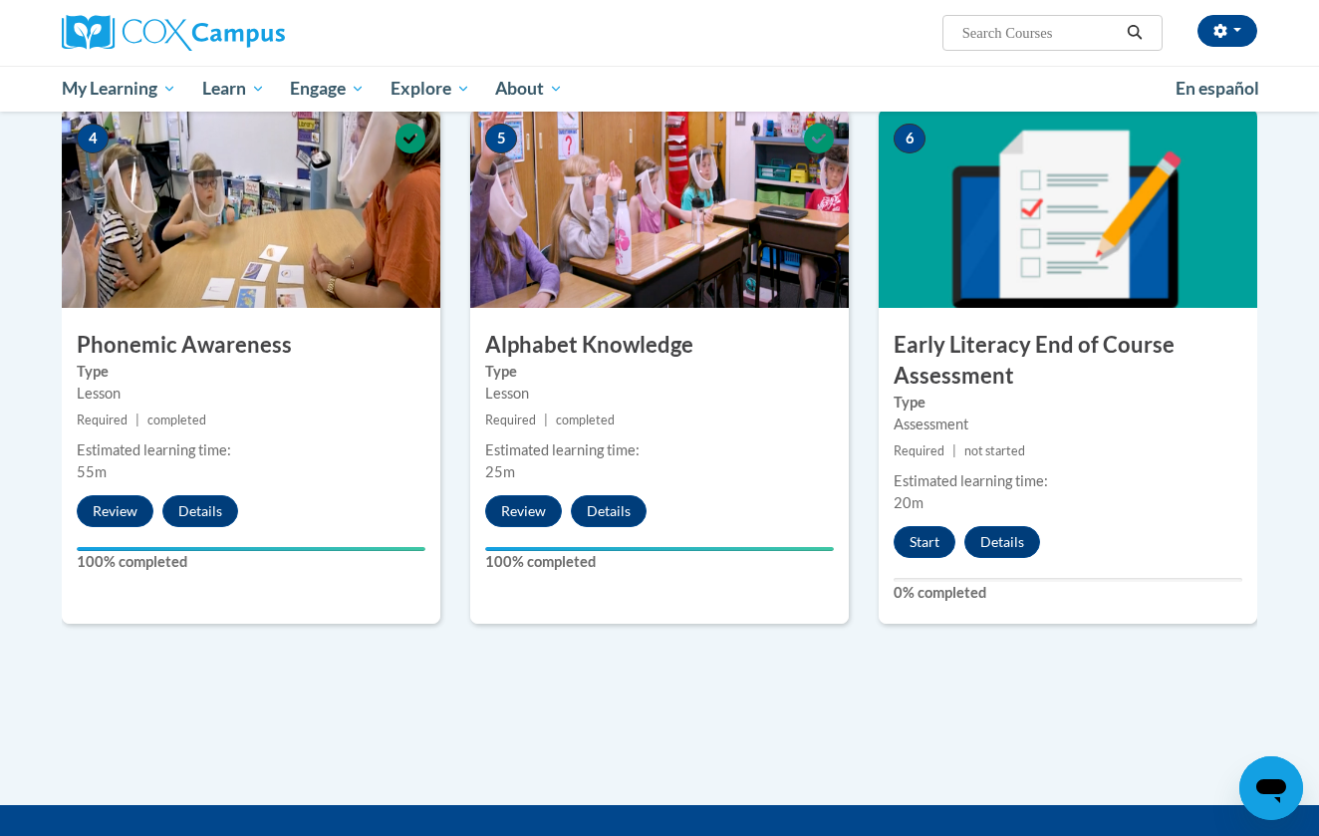
scroll to position [898, 0]
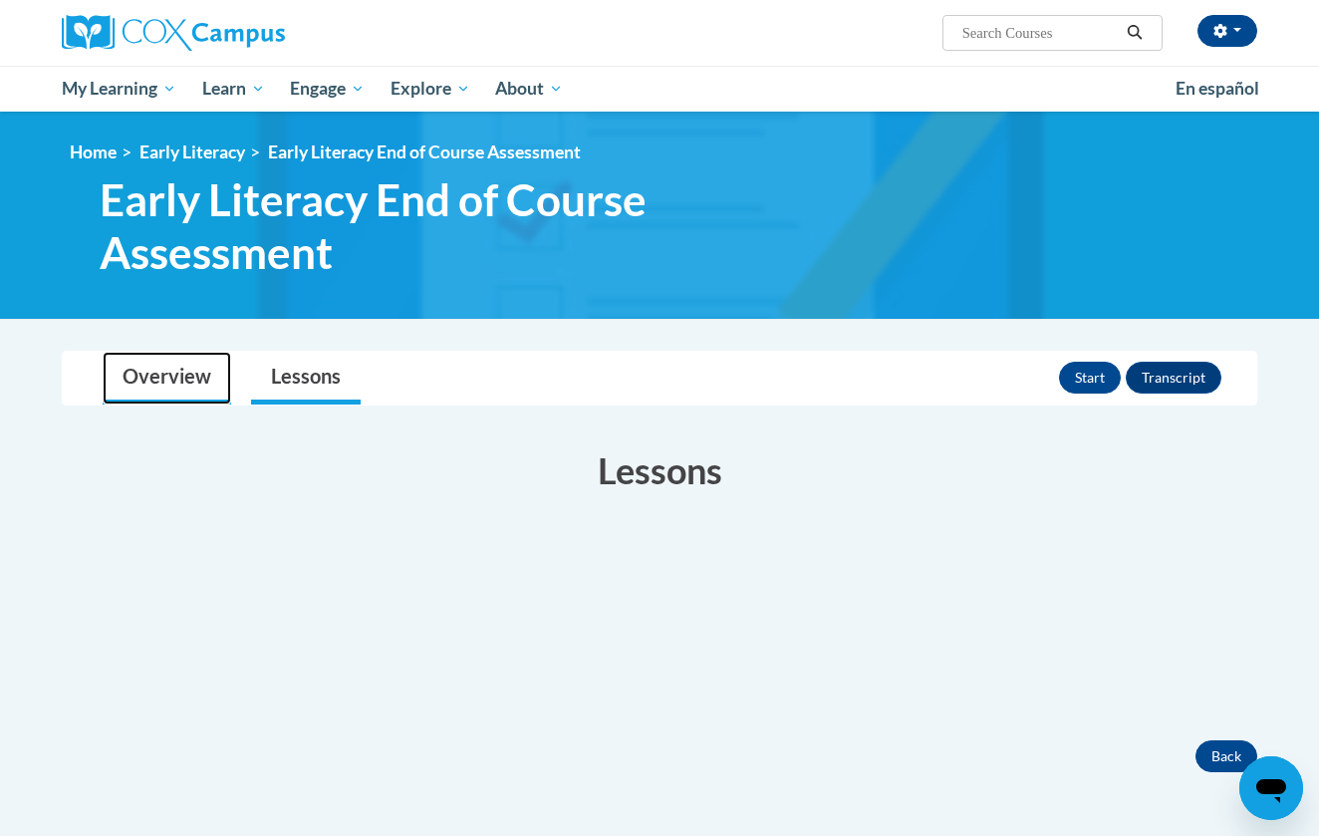
click at [197, 373] on link "Overview" at bounding box center [167, 378] width 128 height 53
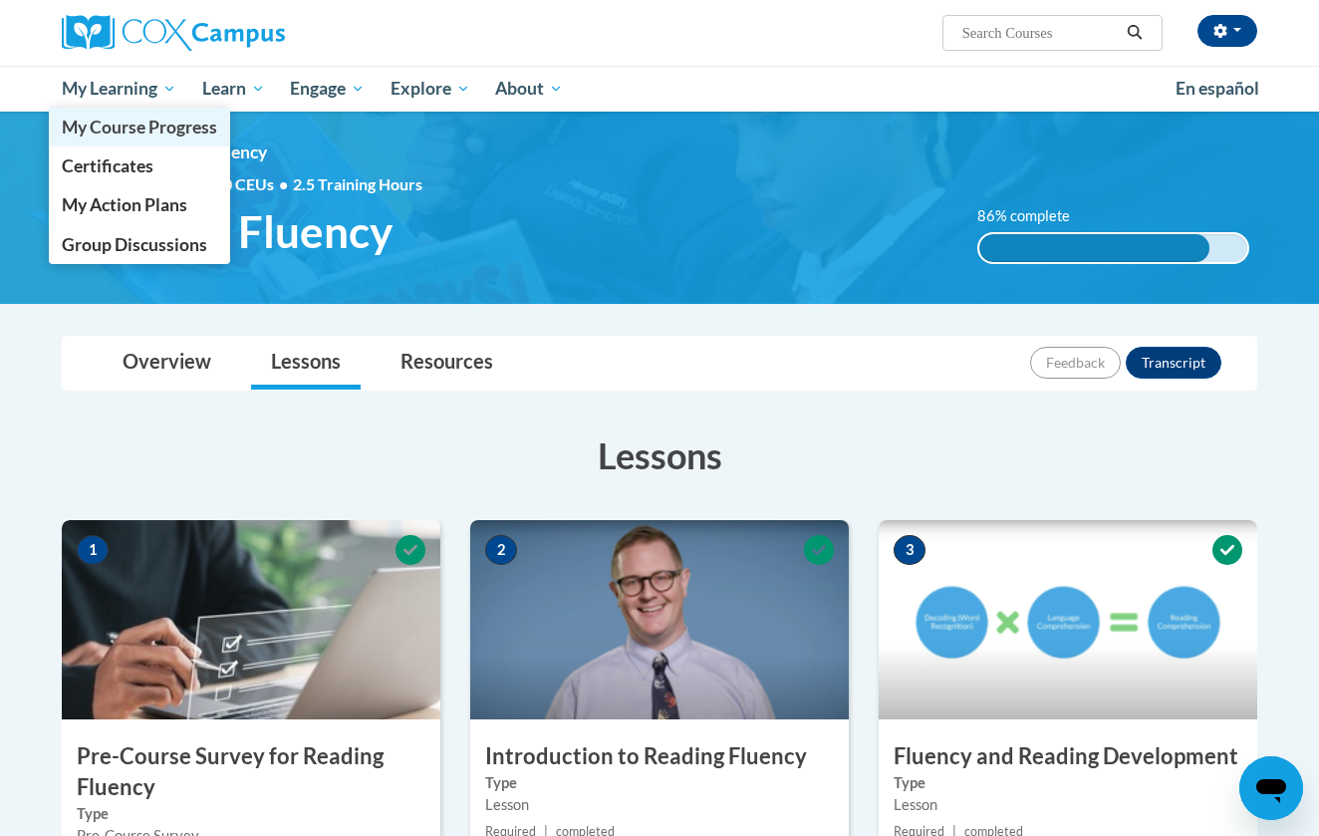
click at [111, 120] on span "My Course Progress" at bounding box center [139, 127] width 155 height 21
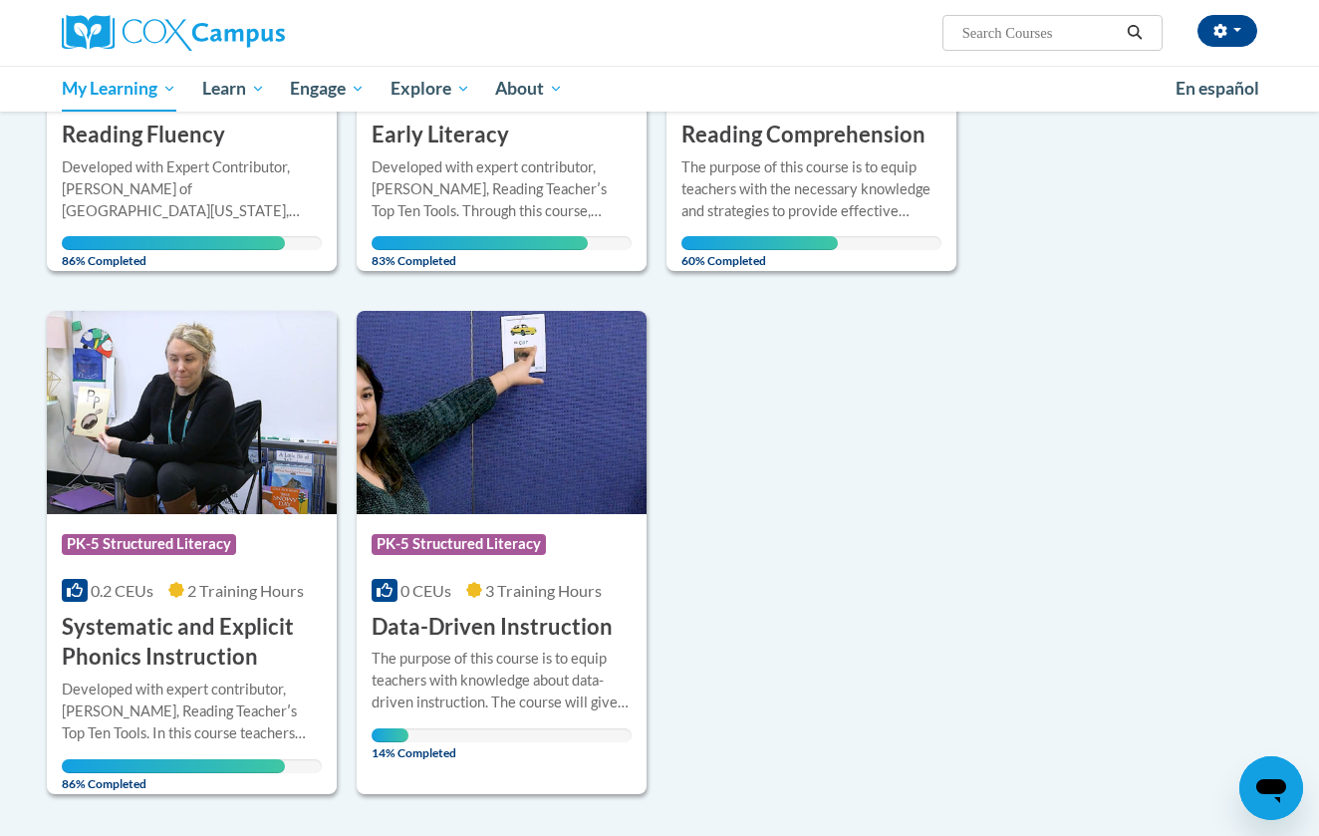
scroll to position [544, 0]
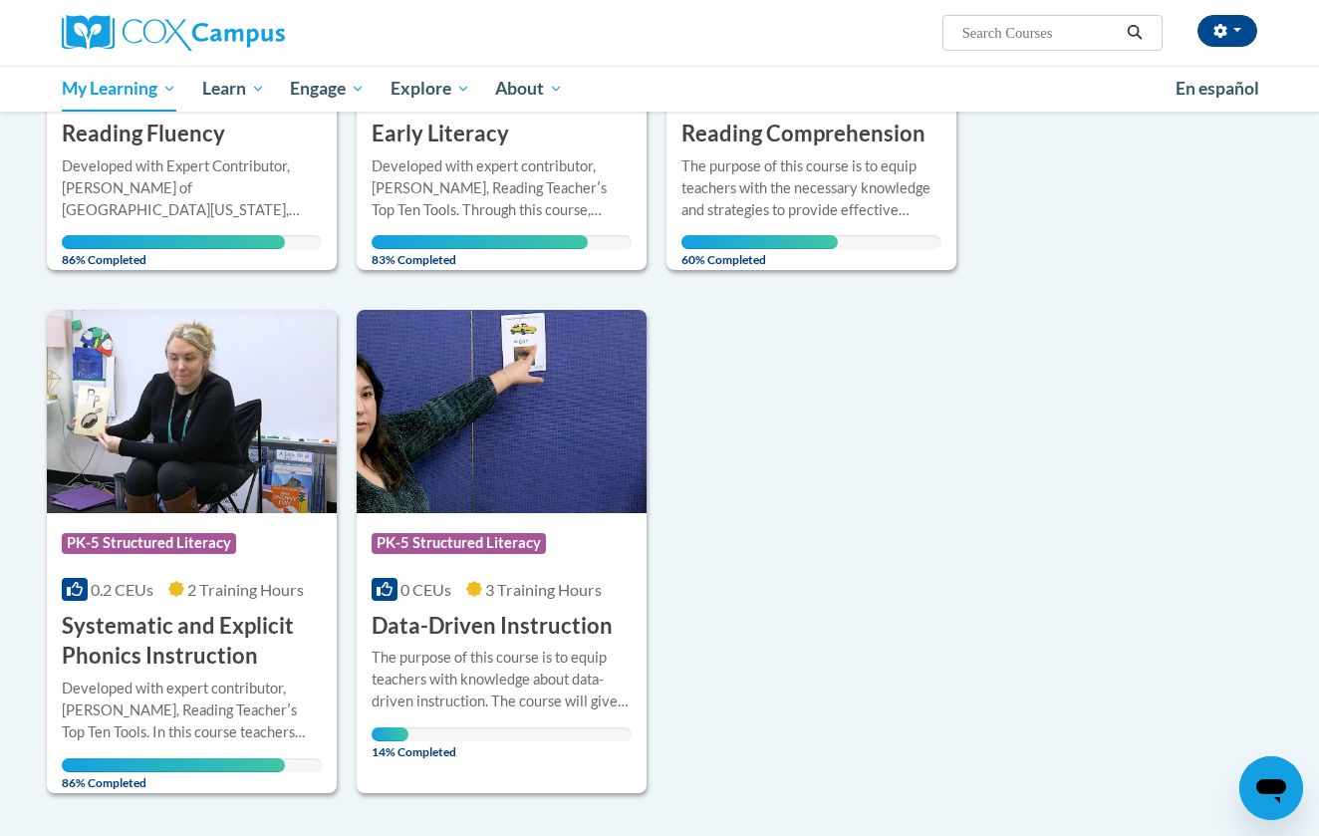
click at [738, 185] on div "The purpose of this course is to equip teachers with the necessary knowledge an…" at bounding box center [811, 188] width 260 height 66
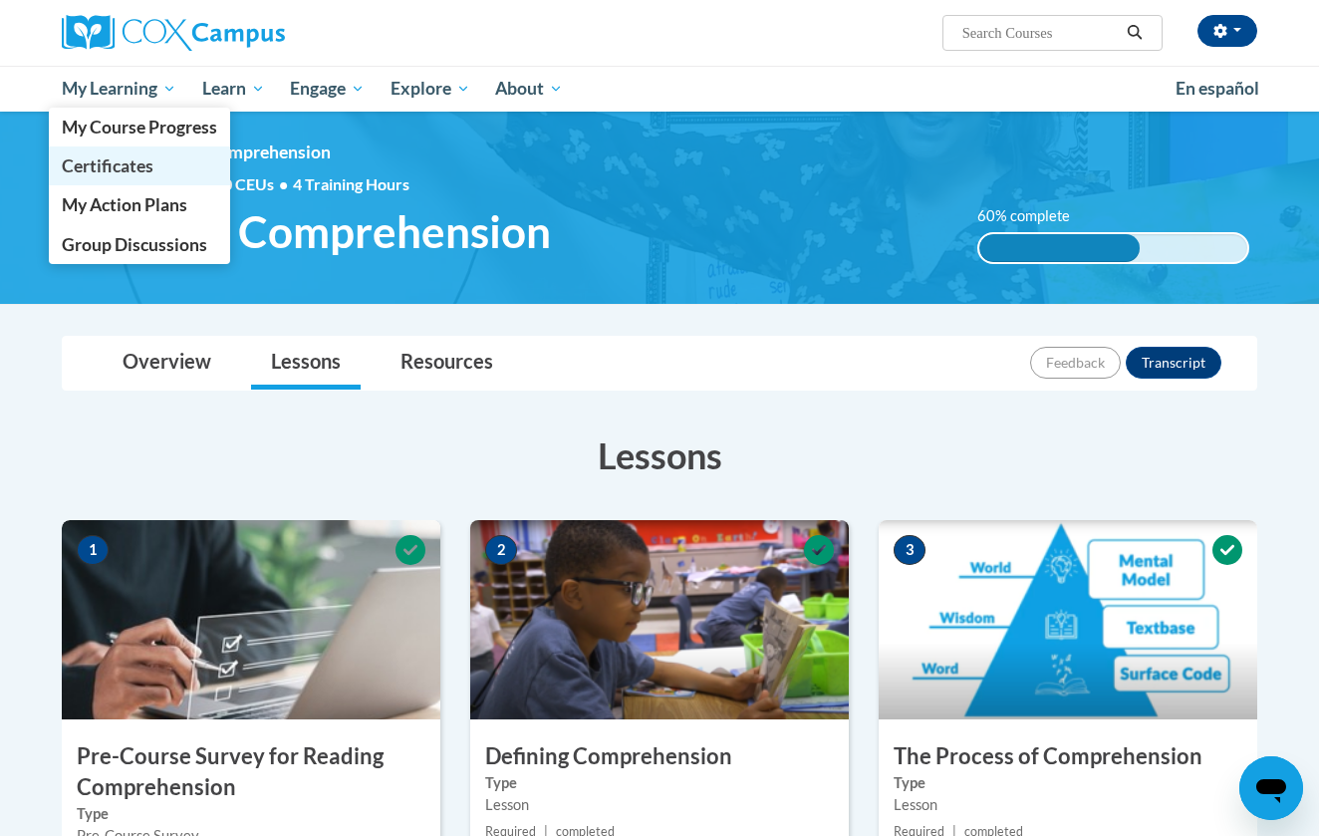
click at [154, 162] on link "Certificates" at bounding box center [139, 165] width 181 height 39
